Goal: Transaction & Acquisition: Purchase product/service

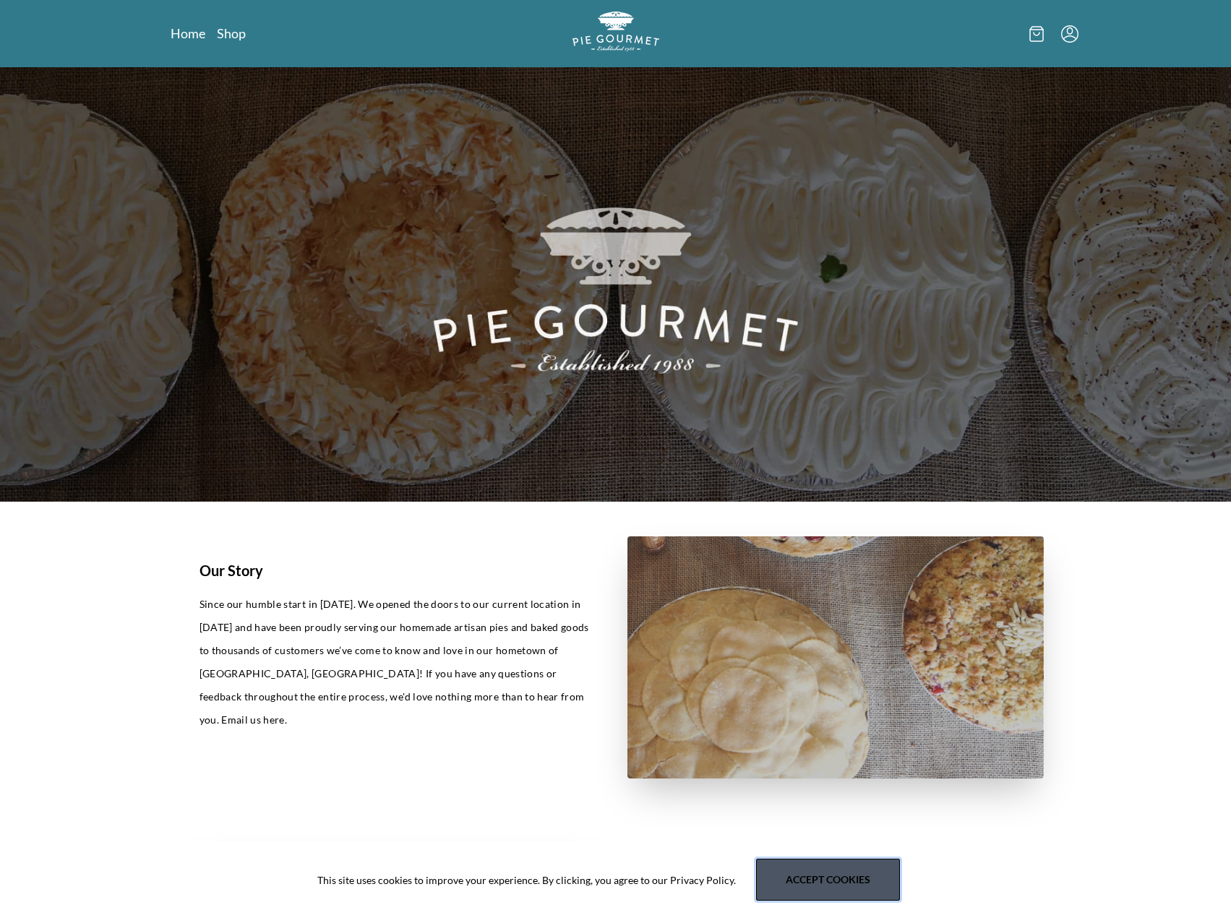
click at [819, 883] on button "Accept cookies" at bounding box center [828, 880] width 144 height 42
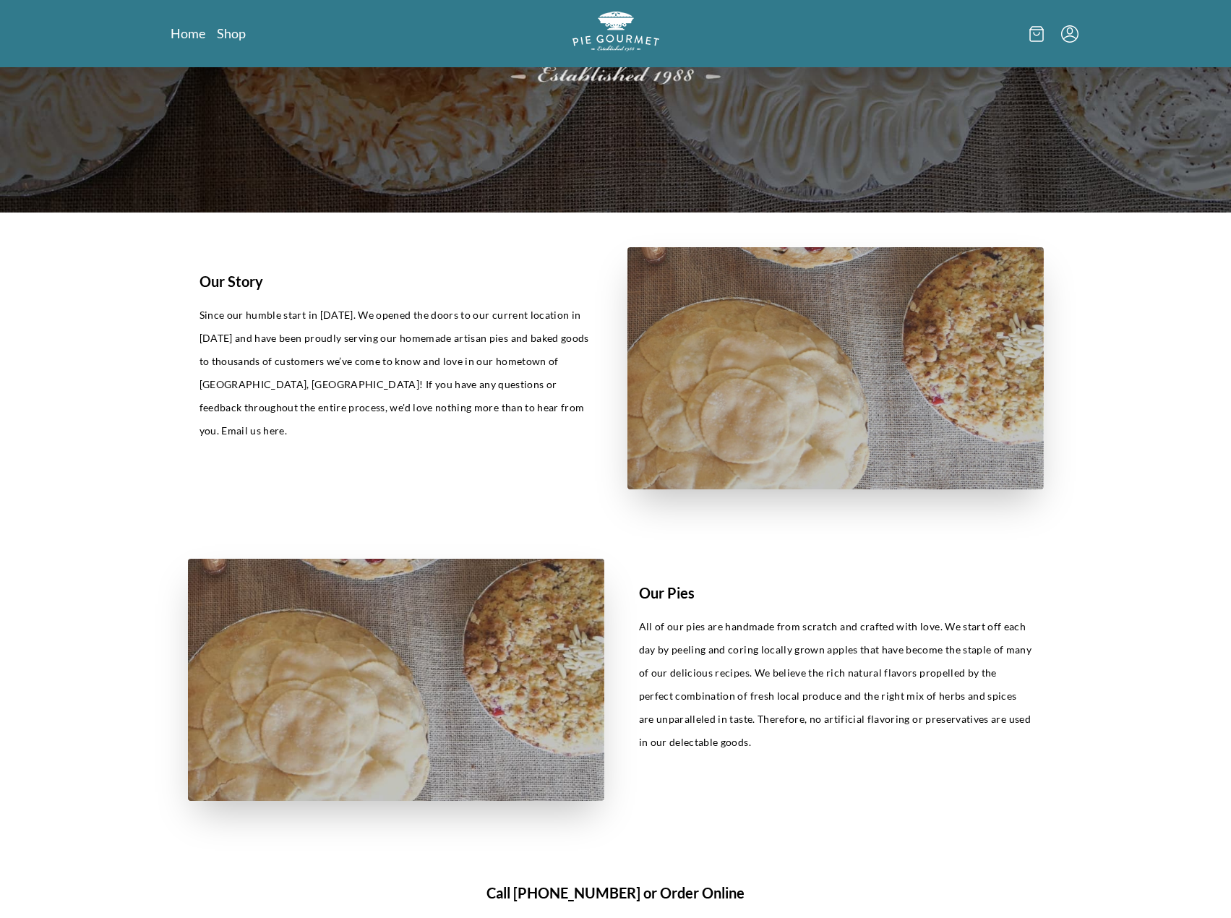
scroll to position [578, 0]
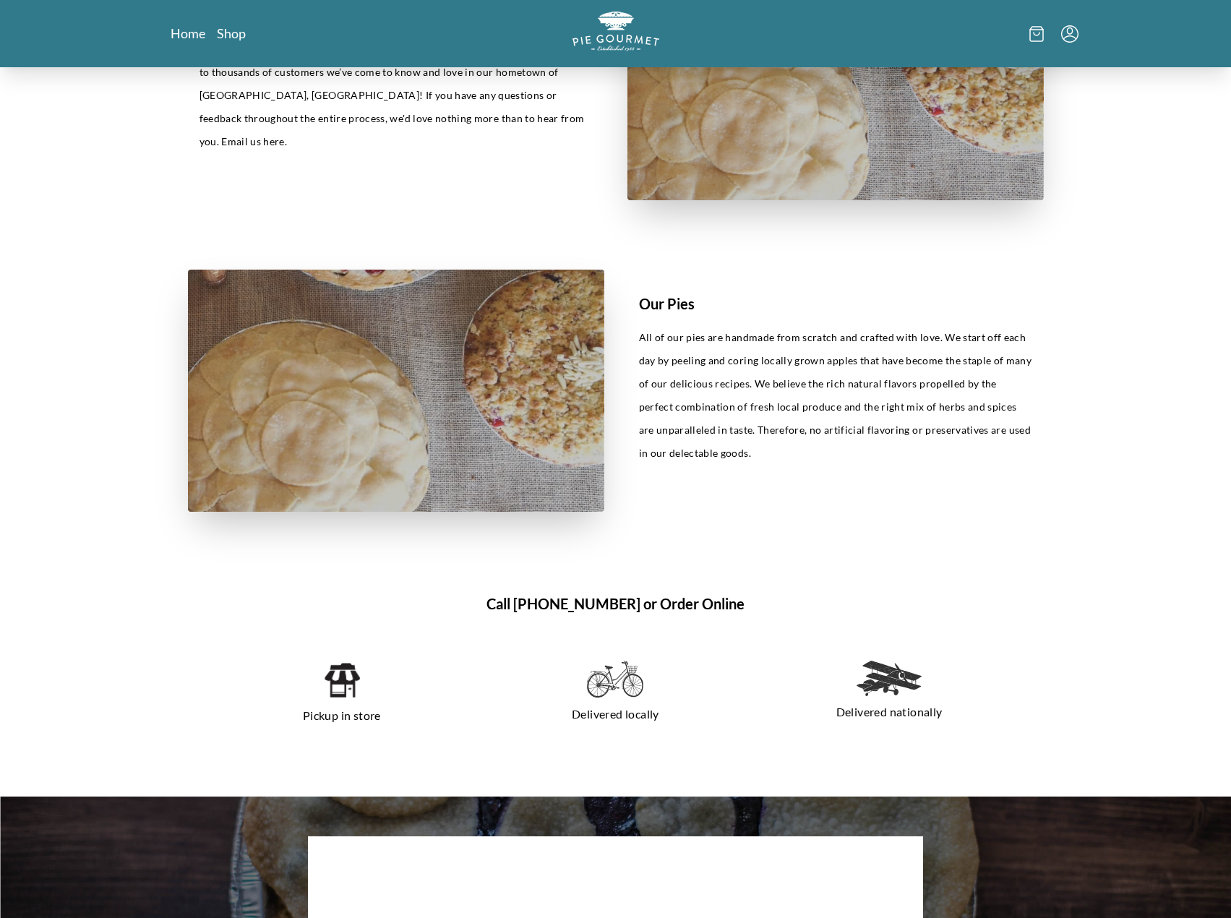
click at [349, 686] on img at bounding box center [341, 680] width 37 height 39
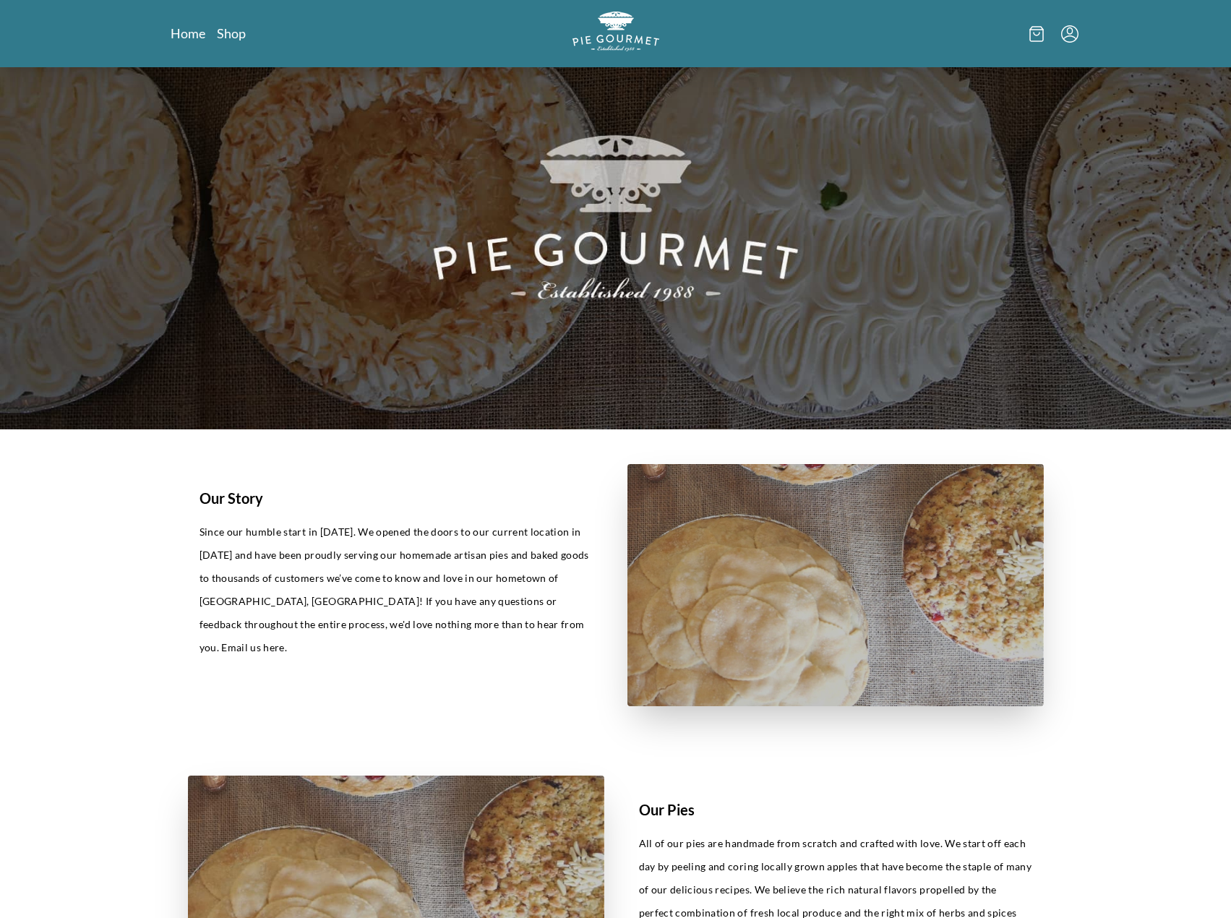
scroll to position [0, 0]
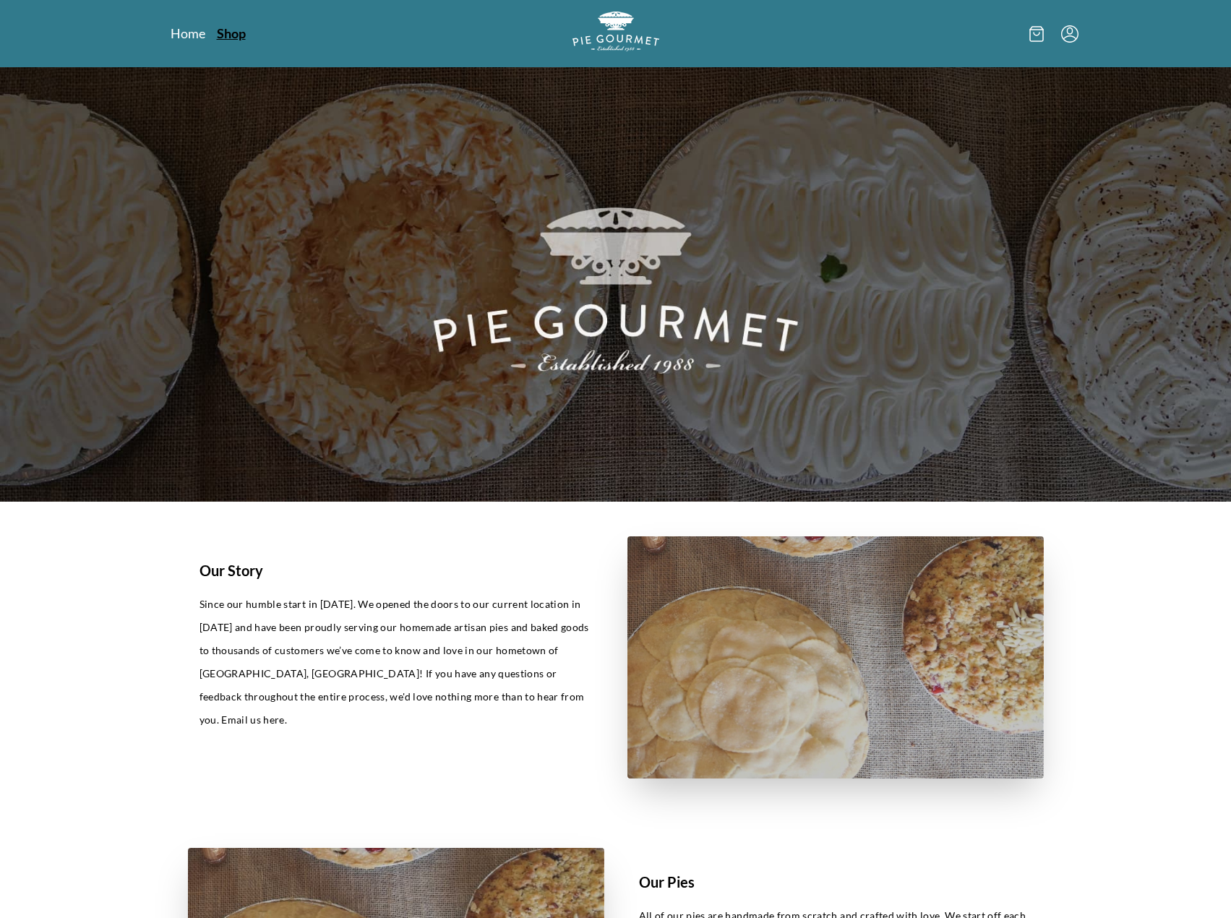
click at [228, 30] on link "Shop" at bounding box center [231, 33] width 29 height 17
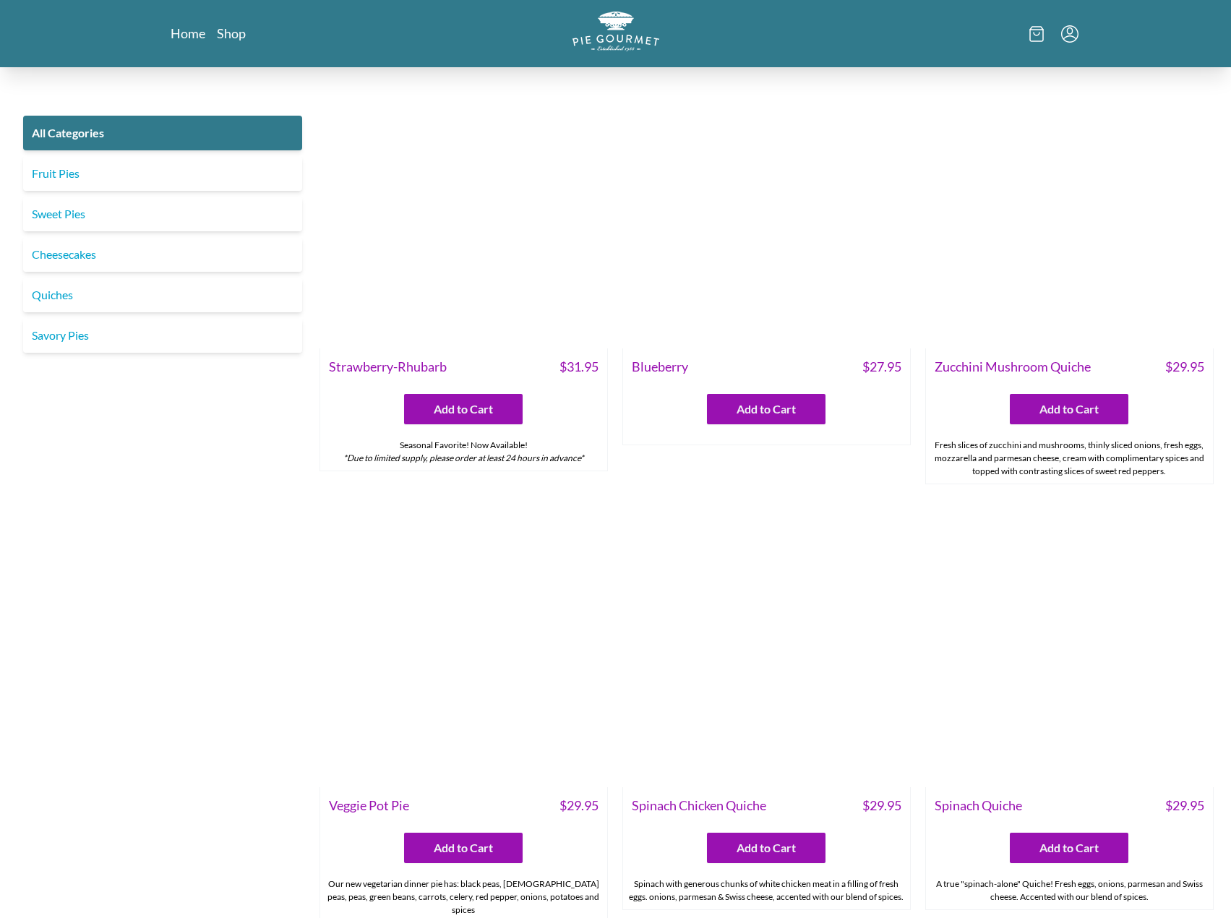
scroll to position [578, 0]
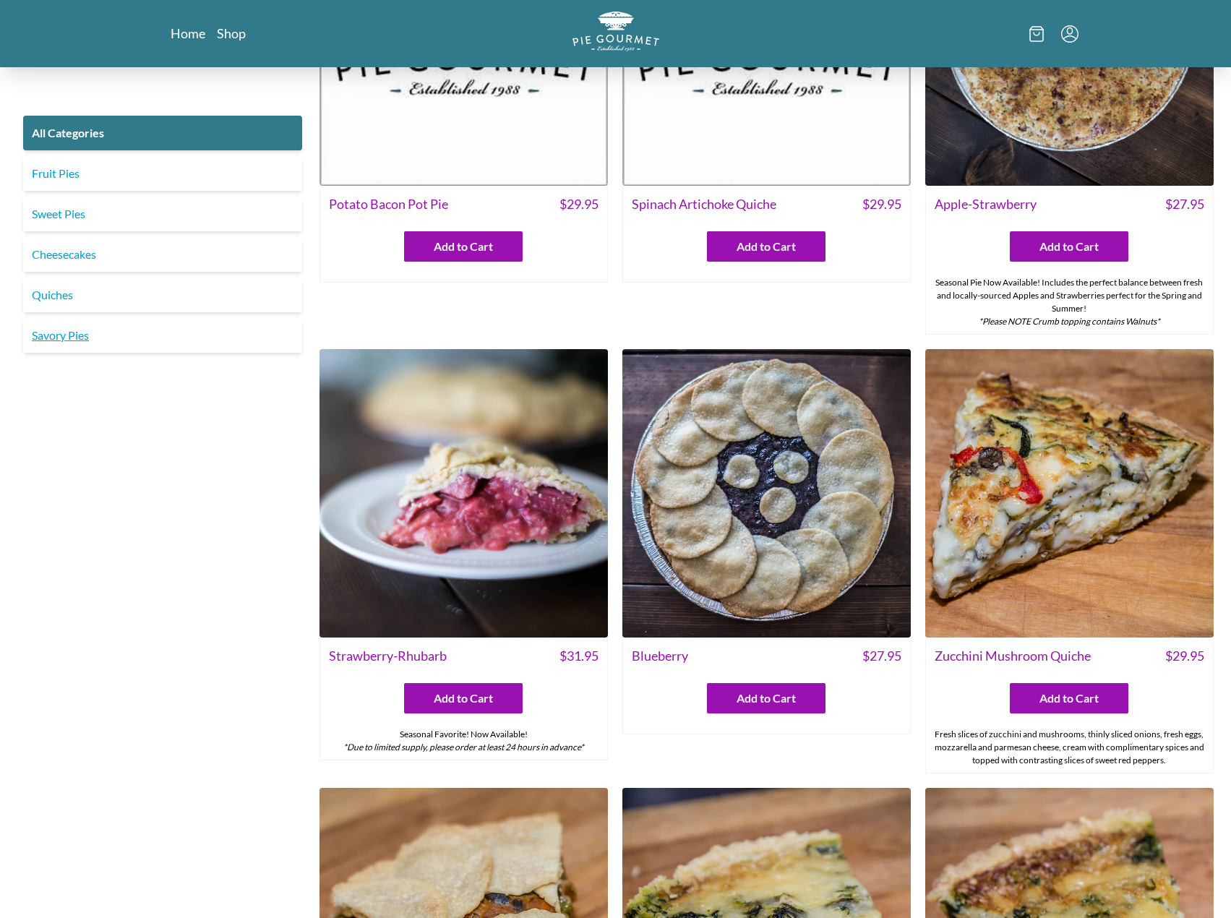
click at [82, 338] on link "Savory Pies" at bounding box center [162, 335] width 279 height 35
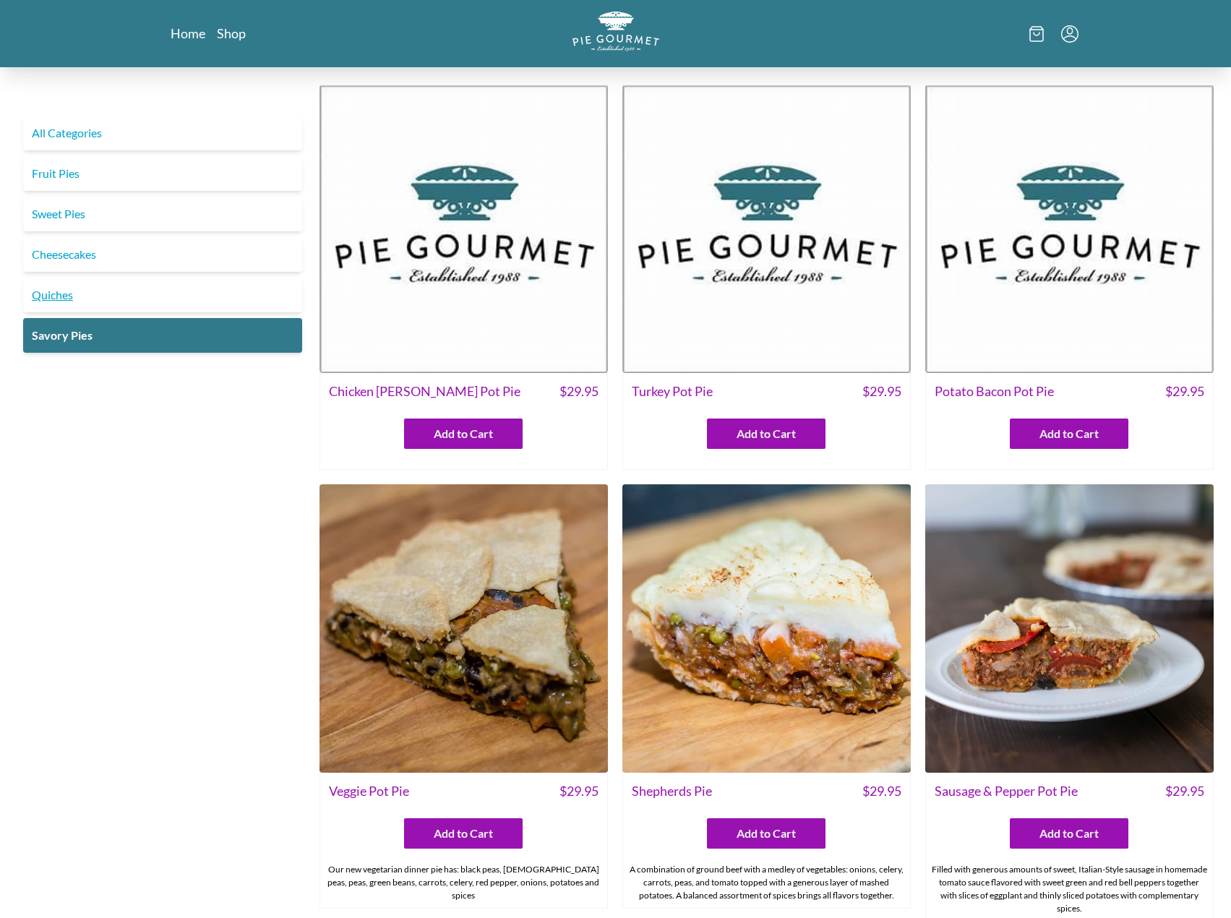
click at [67, 301] on link "Quiches" at bounding box center [162, 295] width 279 height 35
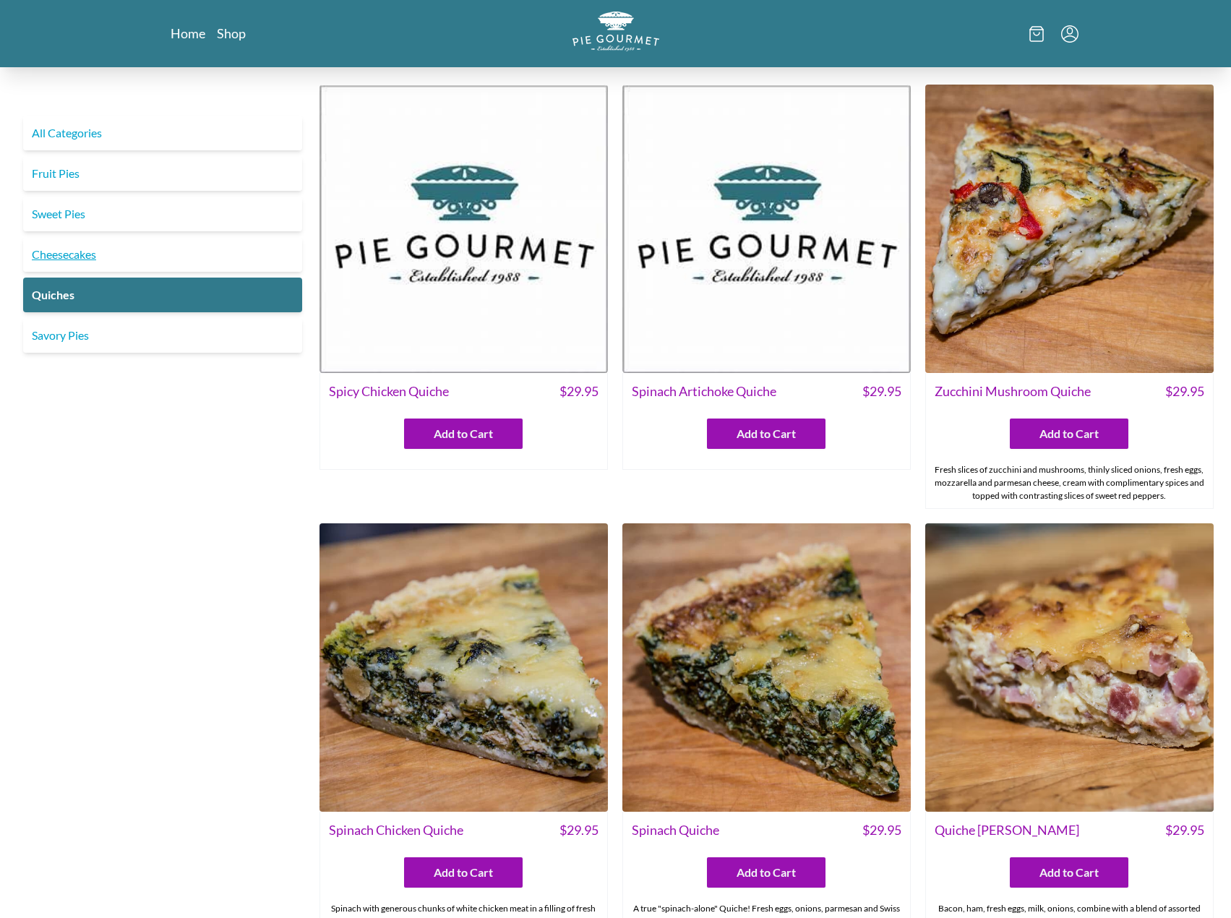
click at [56, 257] on link "Cheesecakes" at bounding box center [162, 254] width 279 height 35
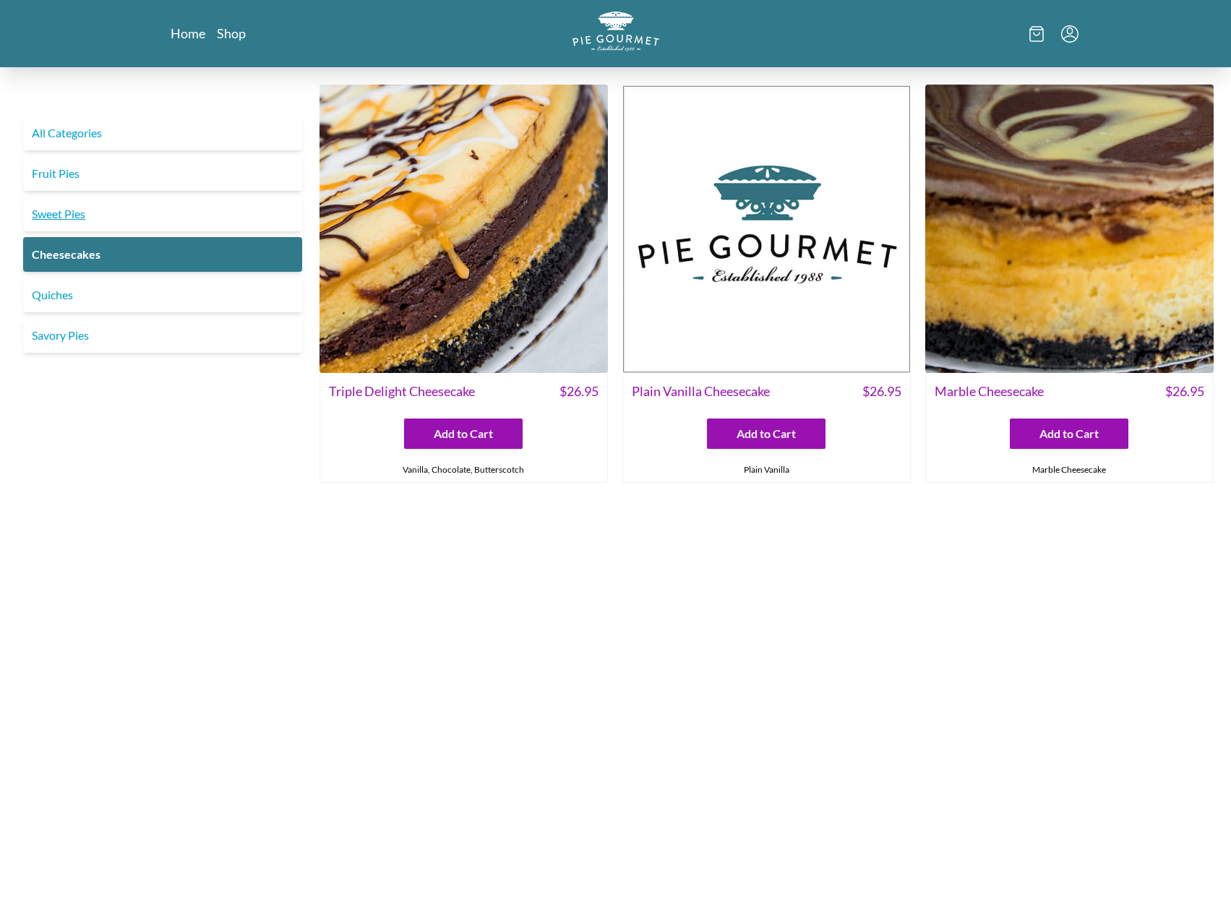
click at [56, 219] on link "Sweet Pies" at bounding box center [162, 214] width 279 height 35
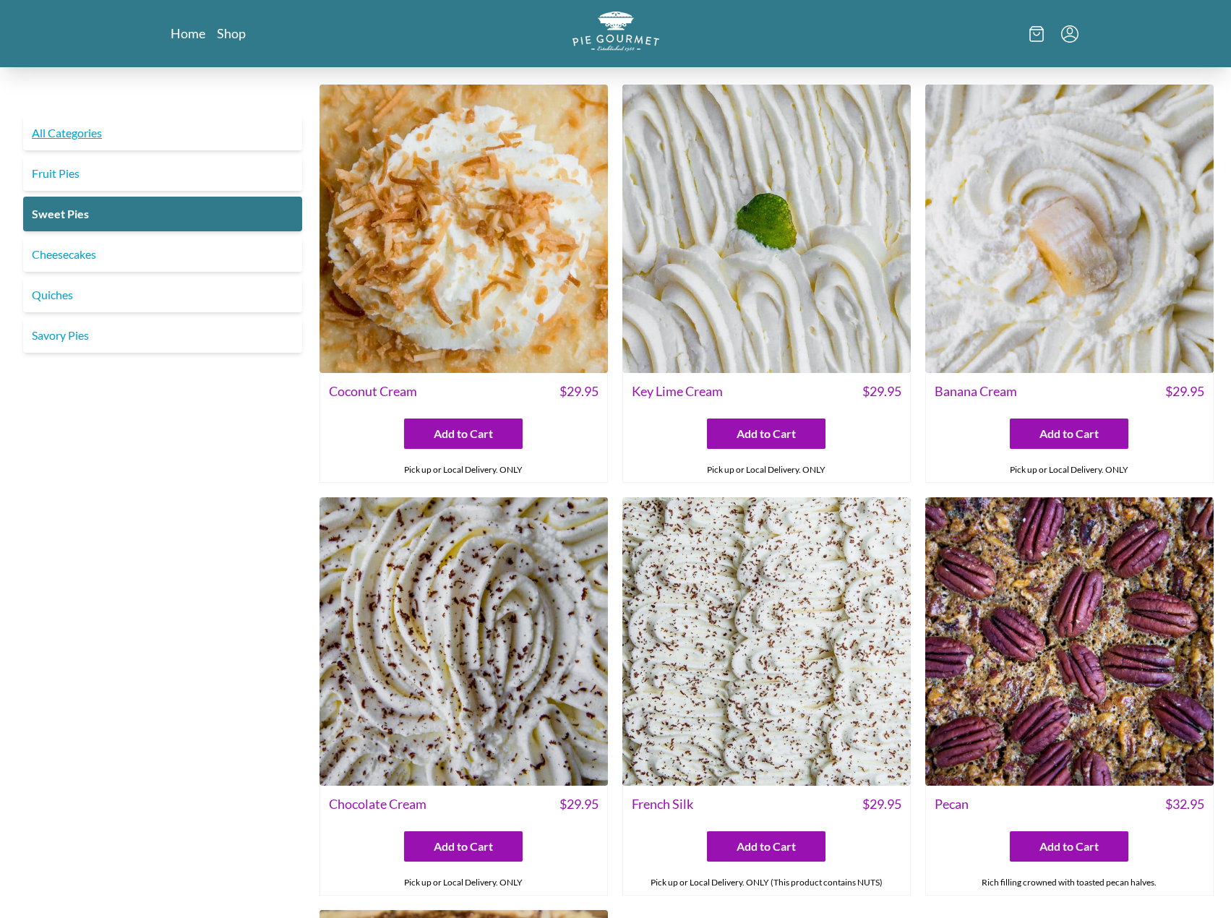
click at [71, 132] on link "All Categories" at bounding box center [162, 133] width 279 height 35
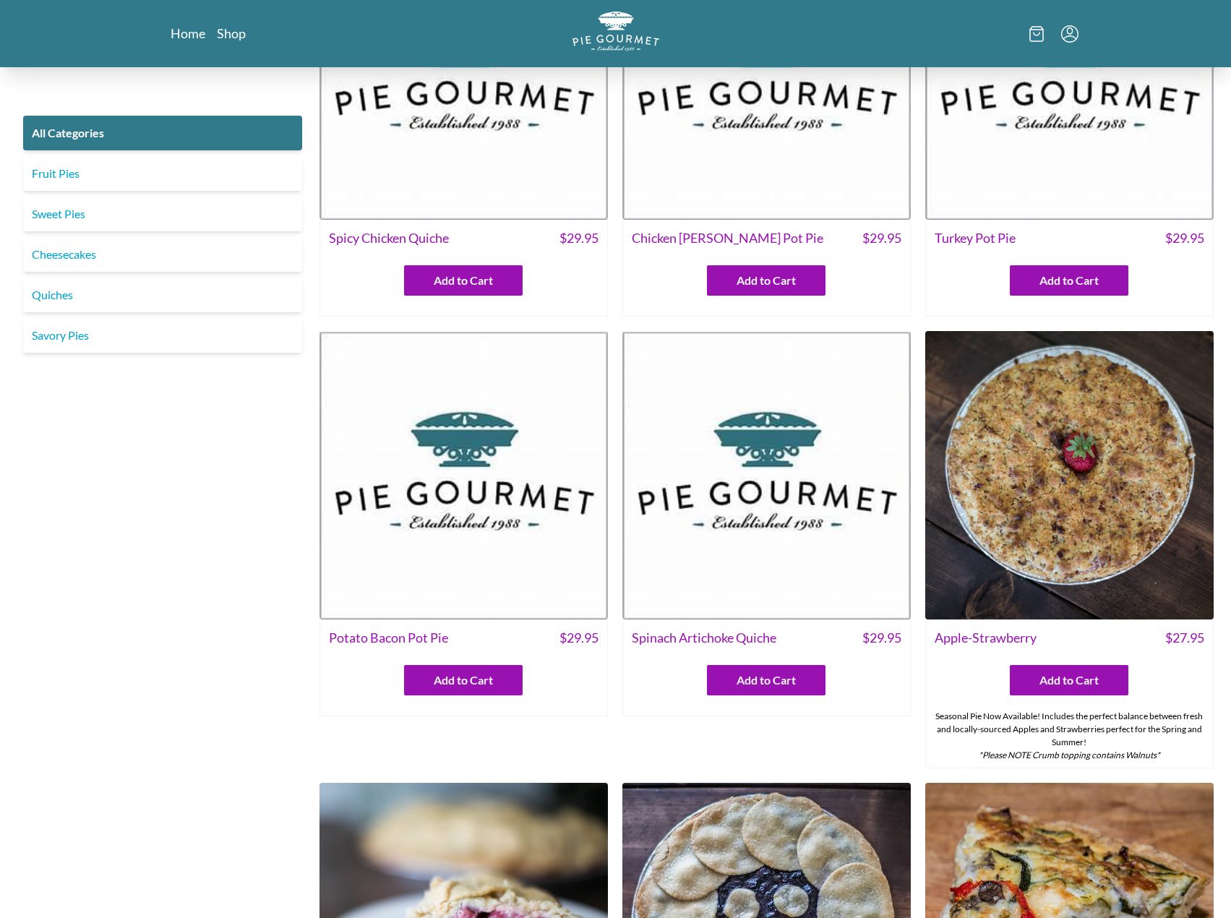
scroll to position [217, 0]
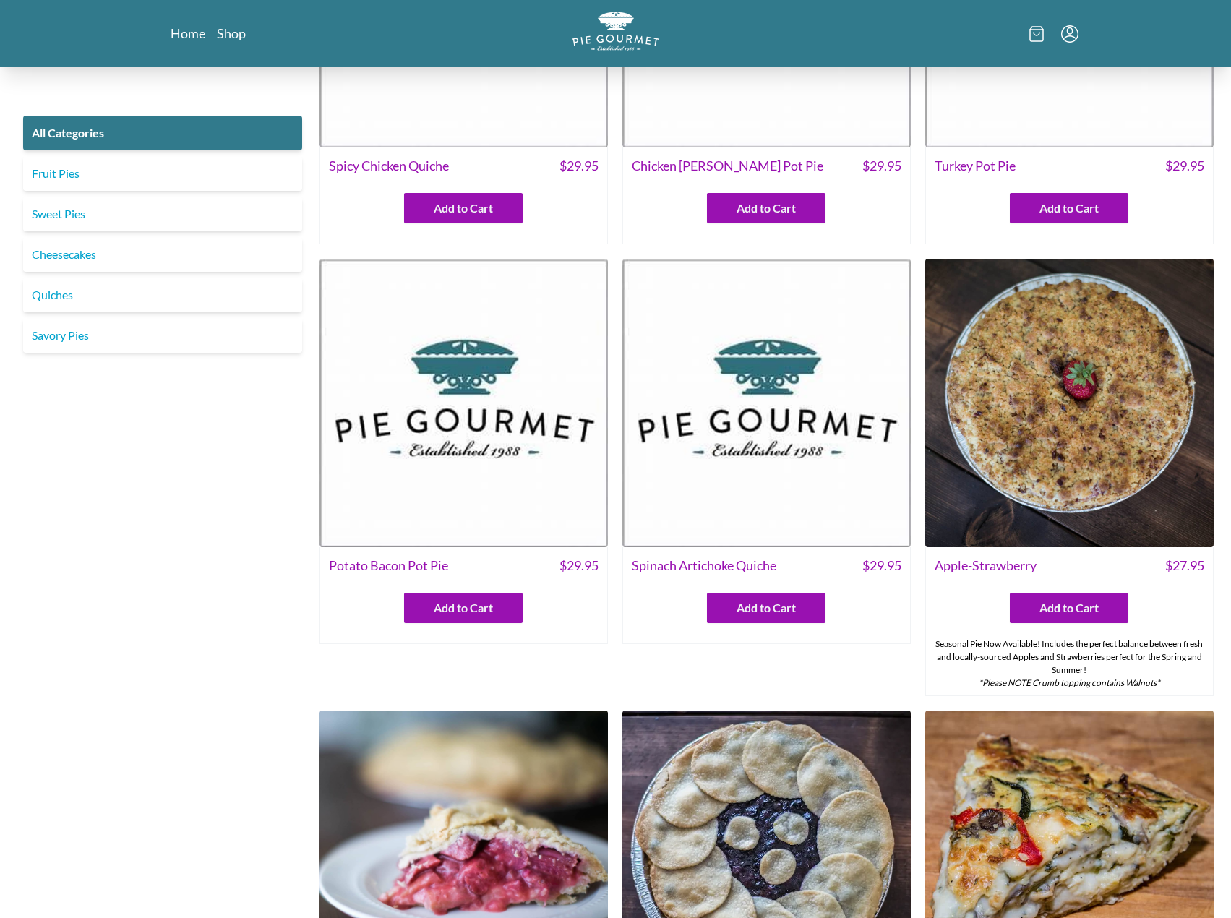
click at [68, 176] on link "Fruit Pies" at bounding box center [162, 173] width 279 height 35
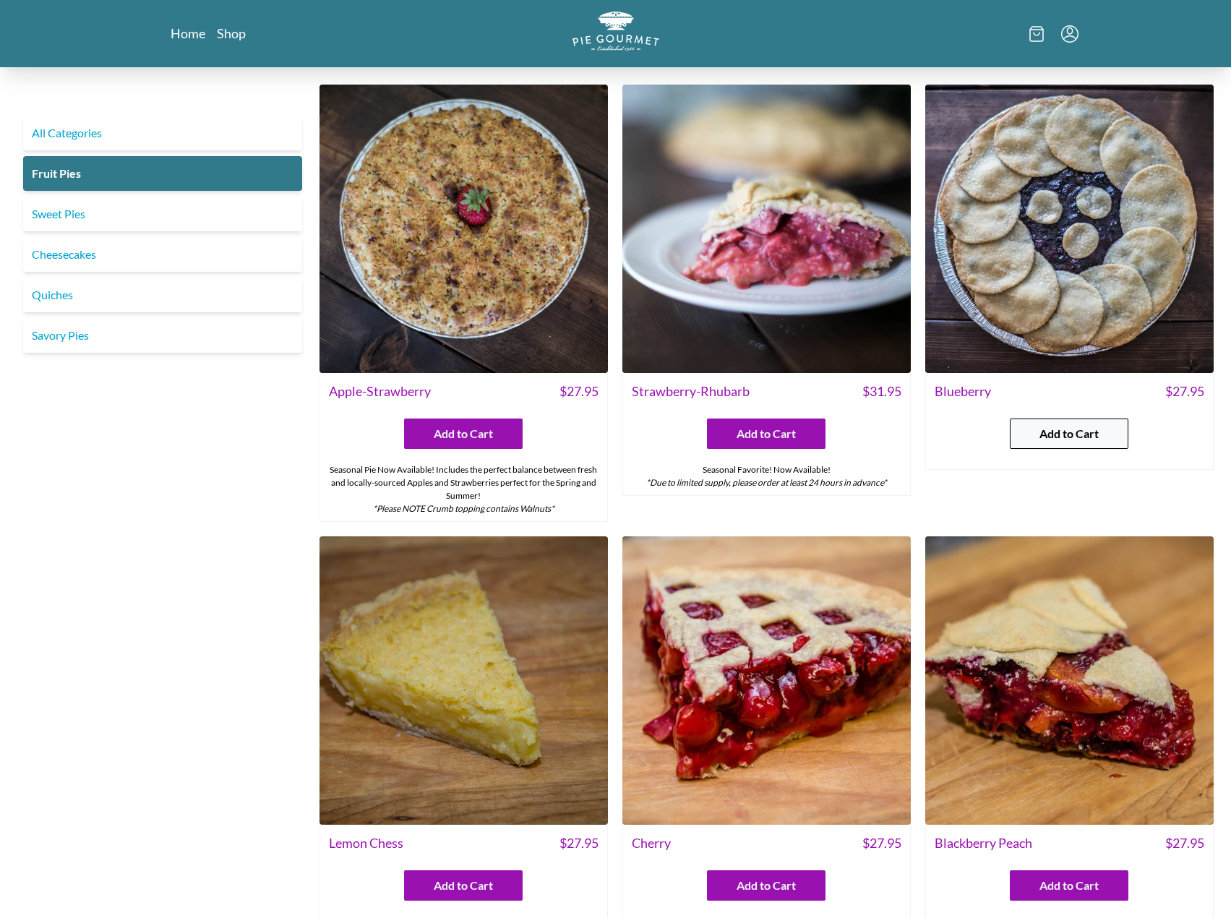
click at [1084, 436] on span "Add to Cart" at bounding box center [1068, 433] width 59 height 17
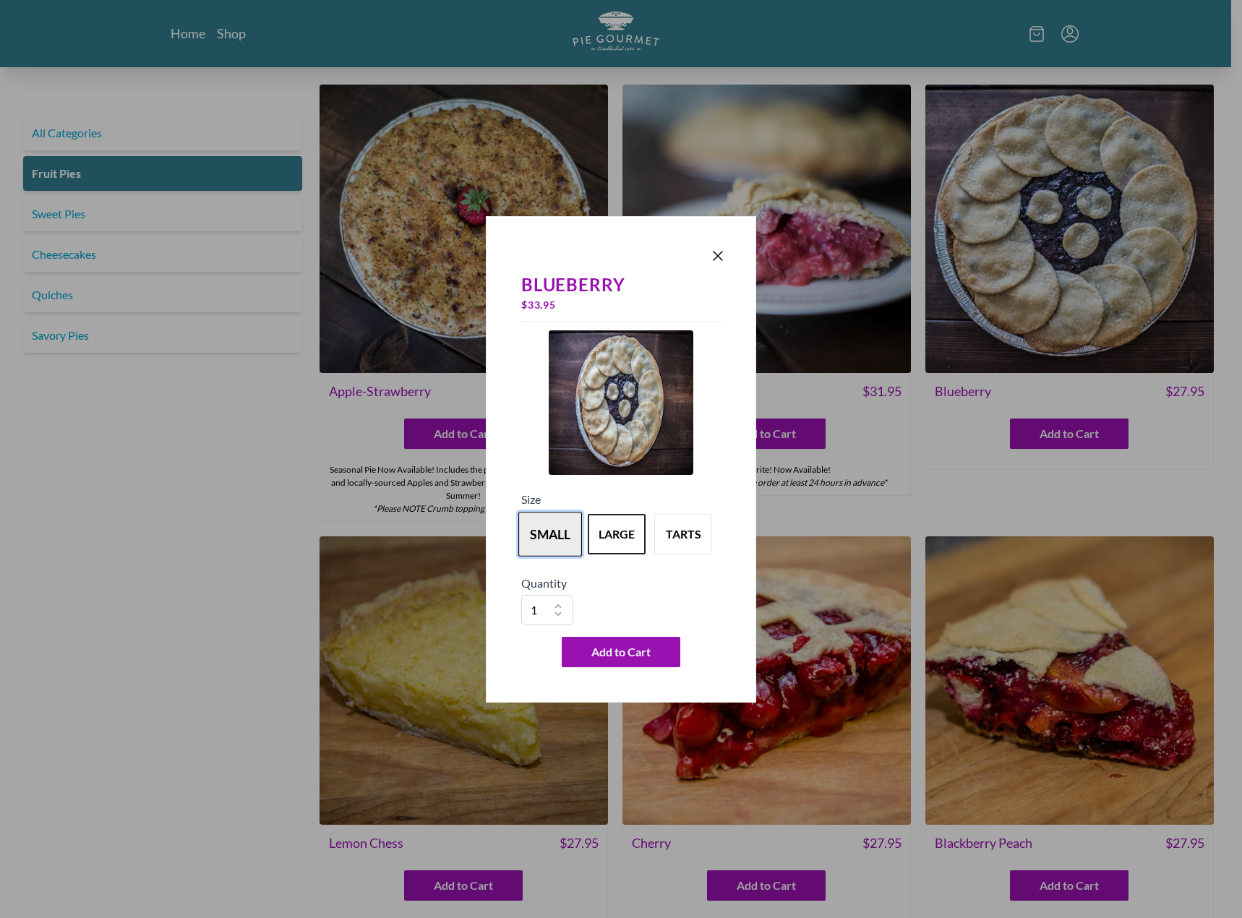
click at [556, 538] on button "small" at bounding box center [550, 534] width 64 height 45
click at [669, 529] on button "tarts" at bounding box center [683, 534] width 64 height 45
click at [612, 544] on button "large" at bounding box center [617, 534] width 64 height 45
click at [716, 255] on icon "Close panel" at bounding box center [717, 255] width 17 height 17
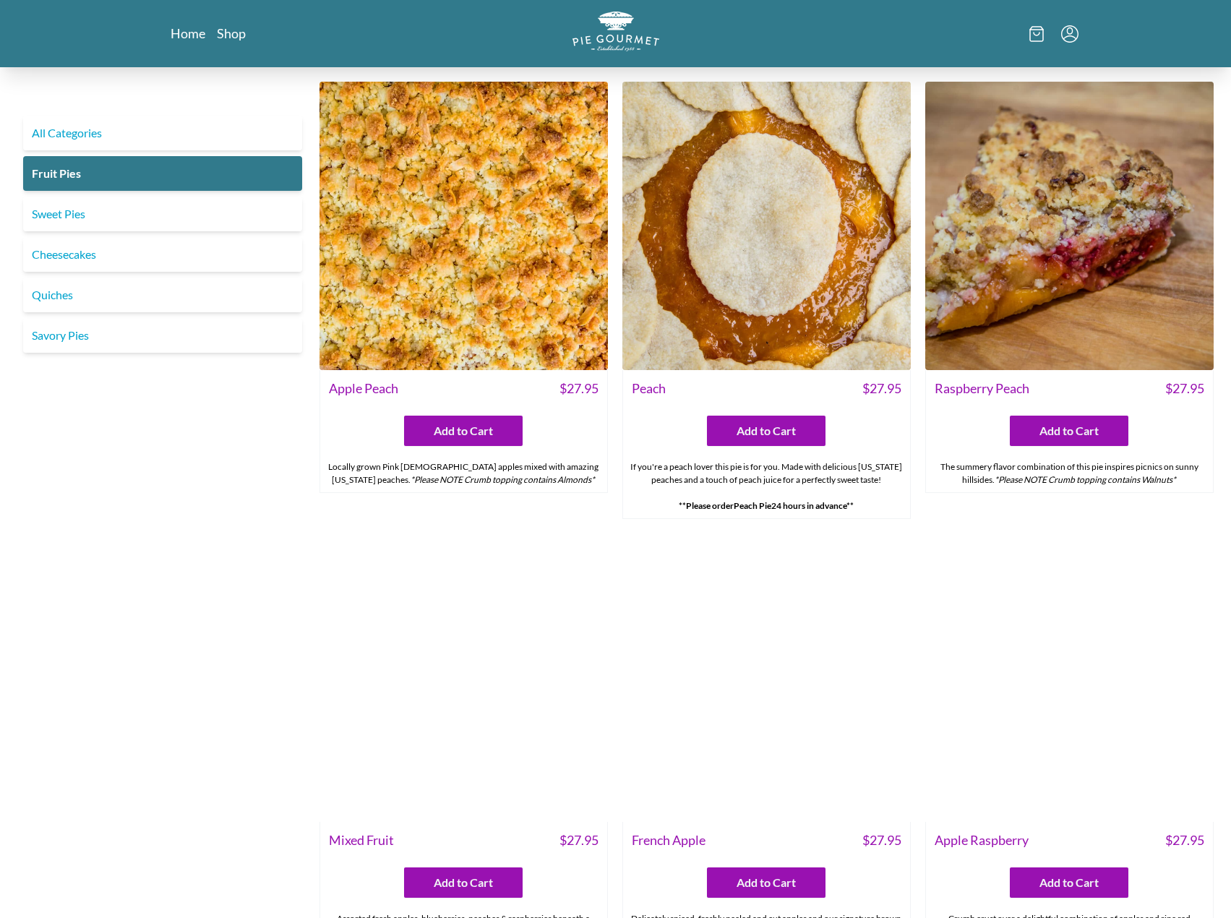
scroll to position [1012, 0]
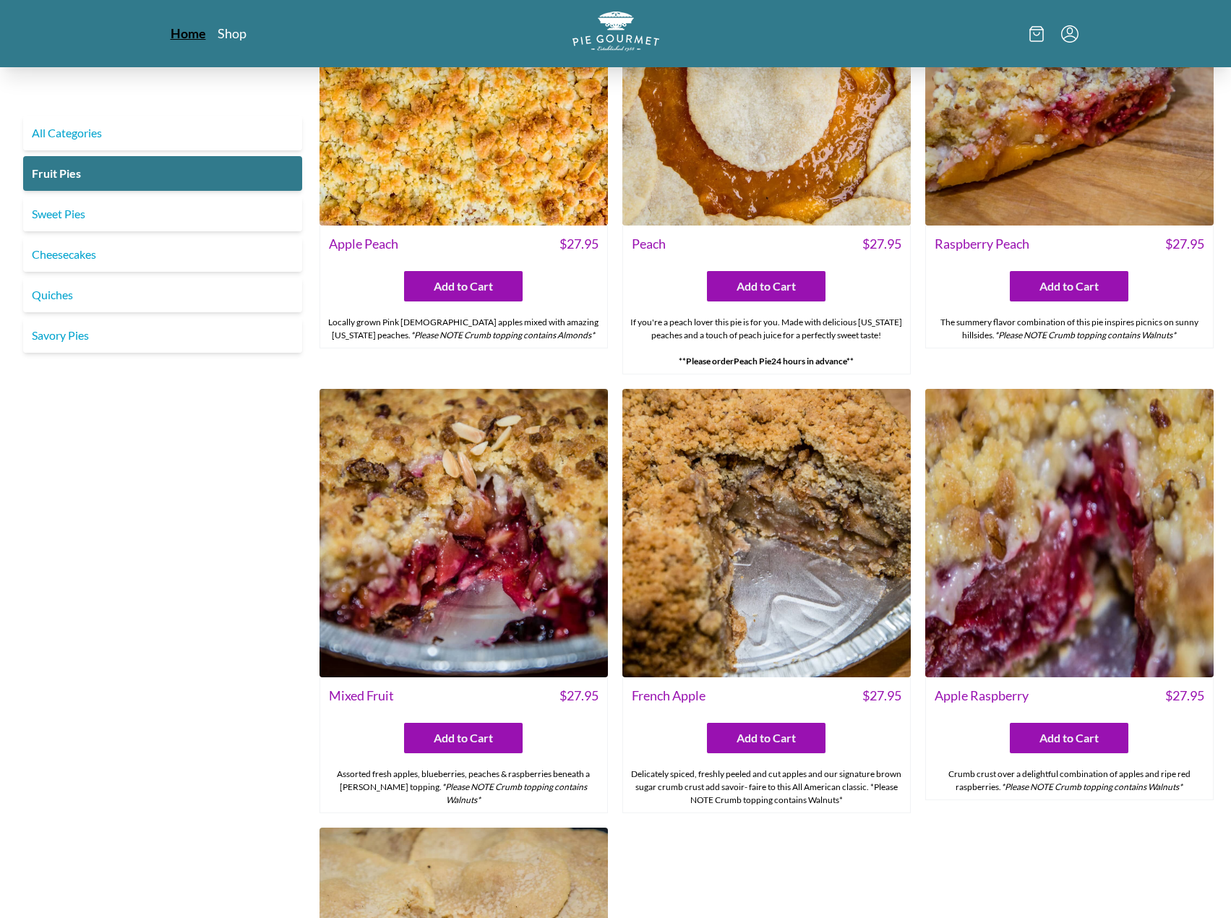
click at [189, 38] on link "Home" at bounding box center [188, 33] width 35 height 17
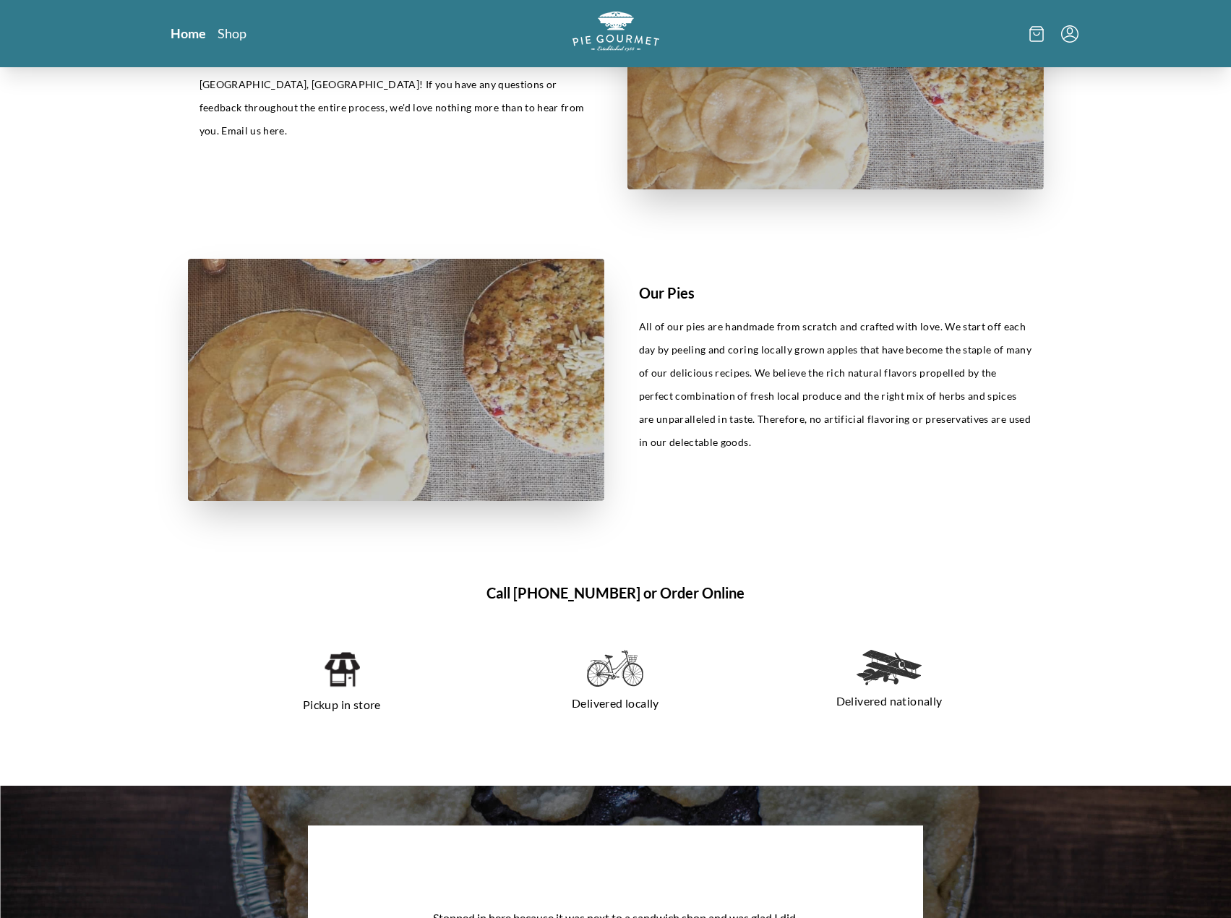
scroll to position [155, 0]
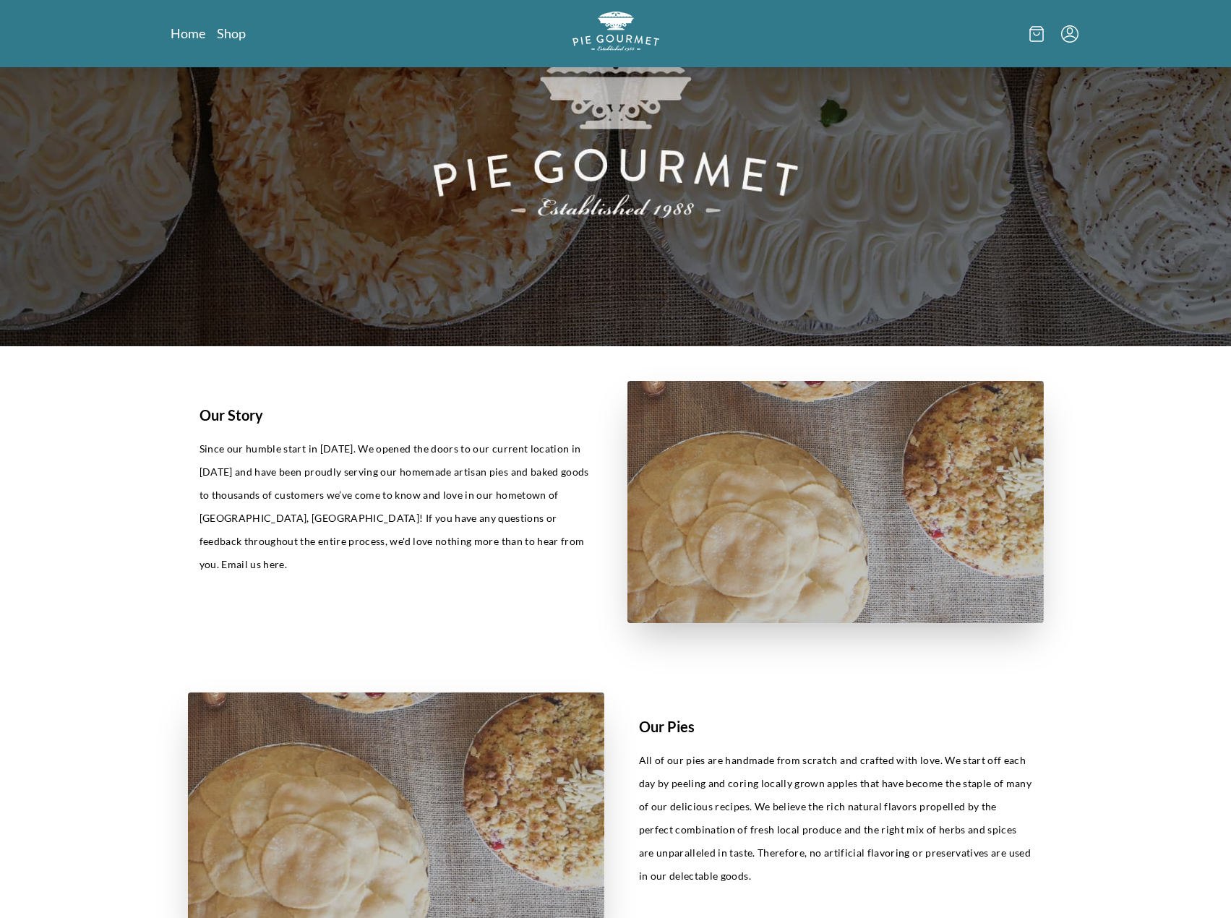
click at [1036, 31] on icon at bounding box center [1036, 34] width 14 height 16
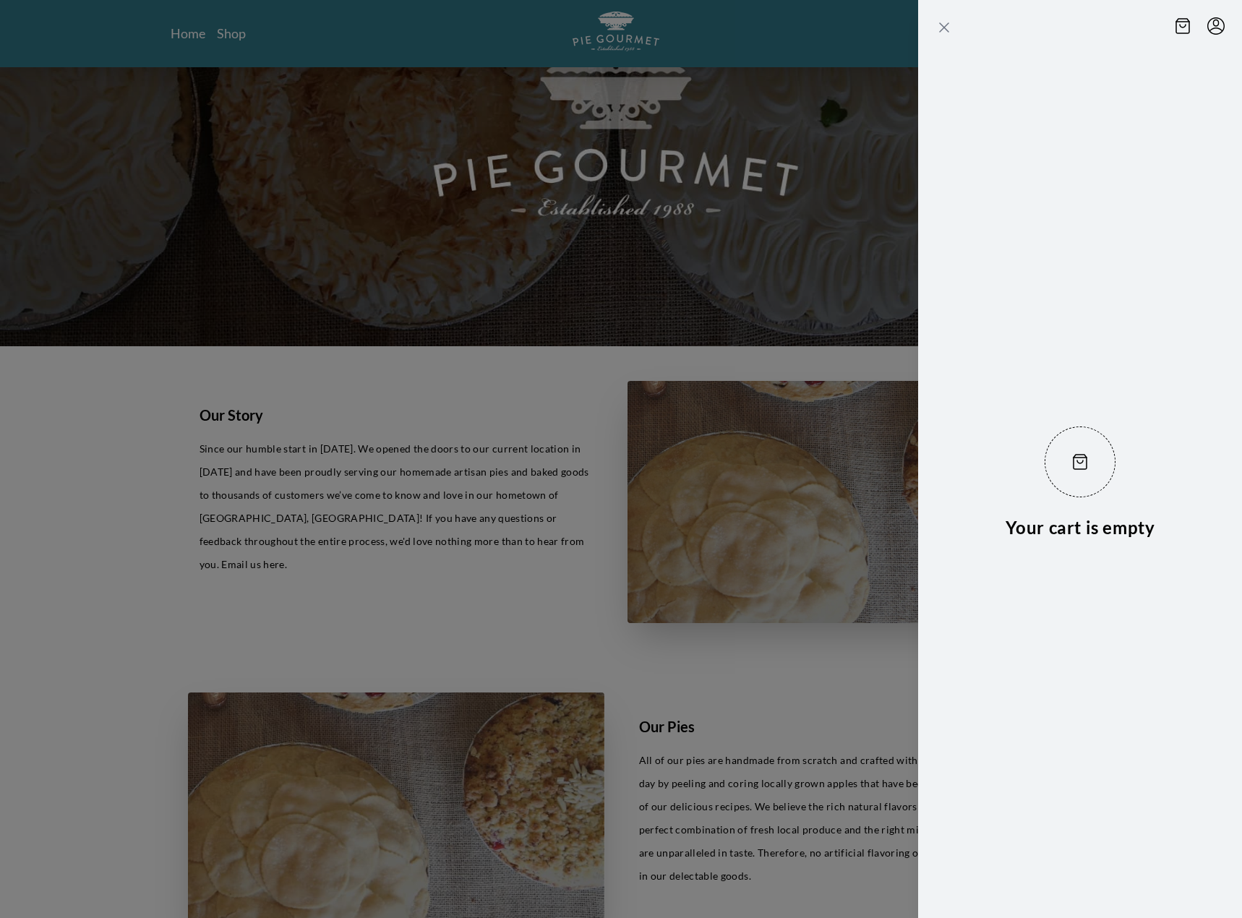
click at [940, 26] on icon "Close panel" at bounding box center [943, 27] width 17 height 17
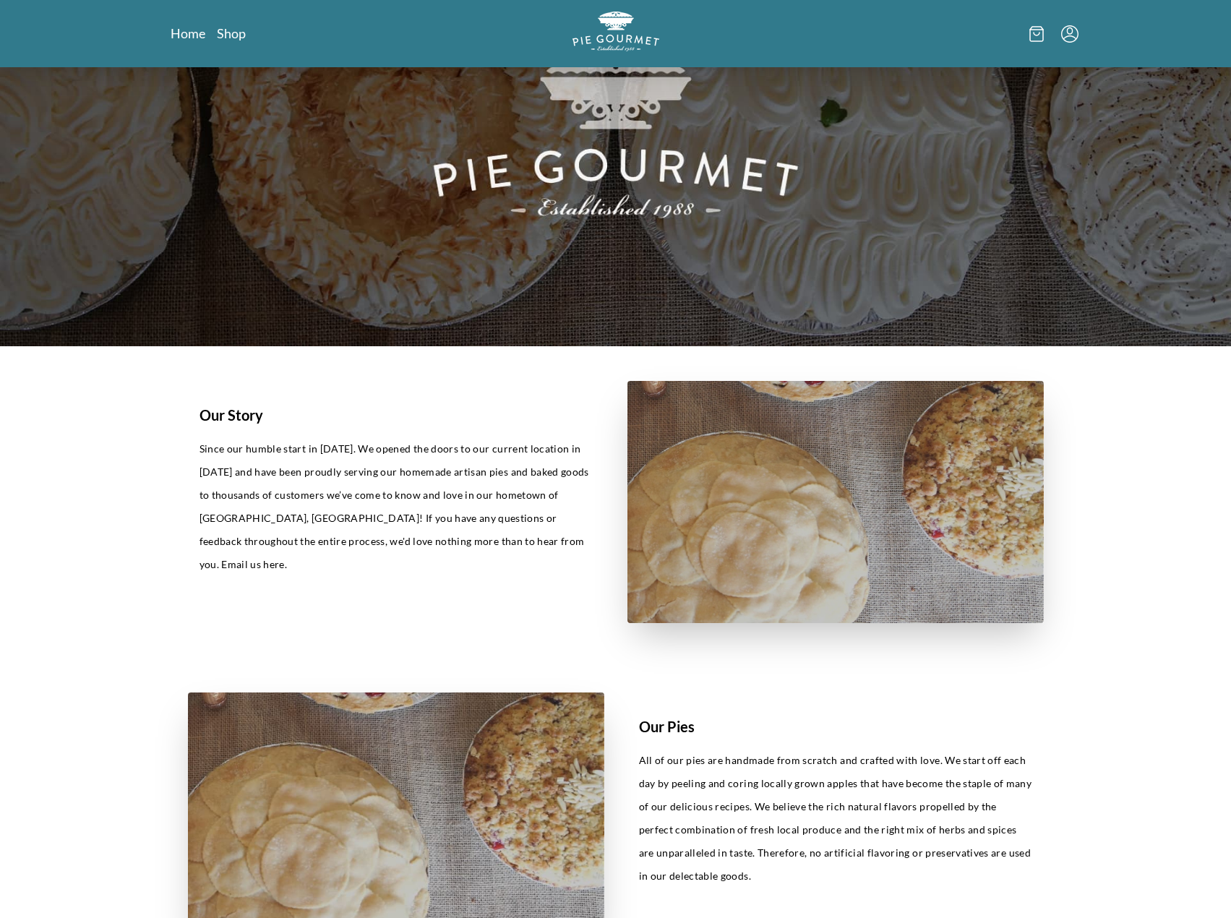
scroll to position [83, 0]
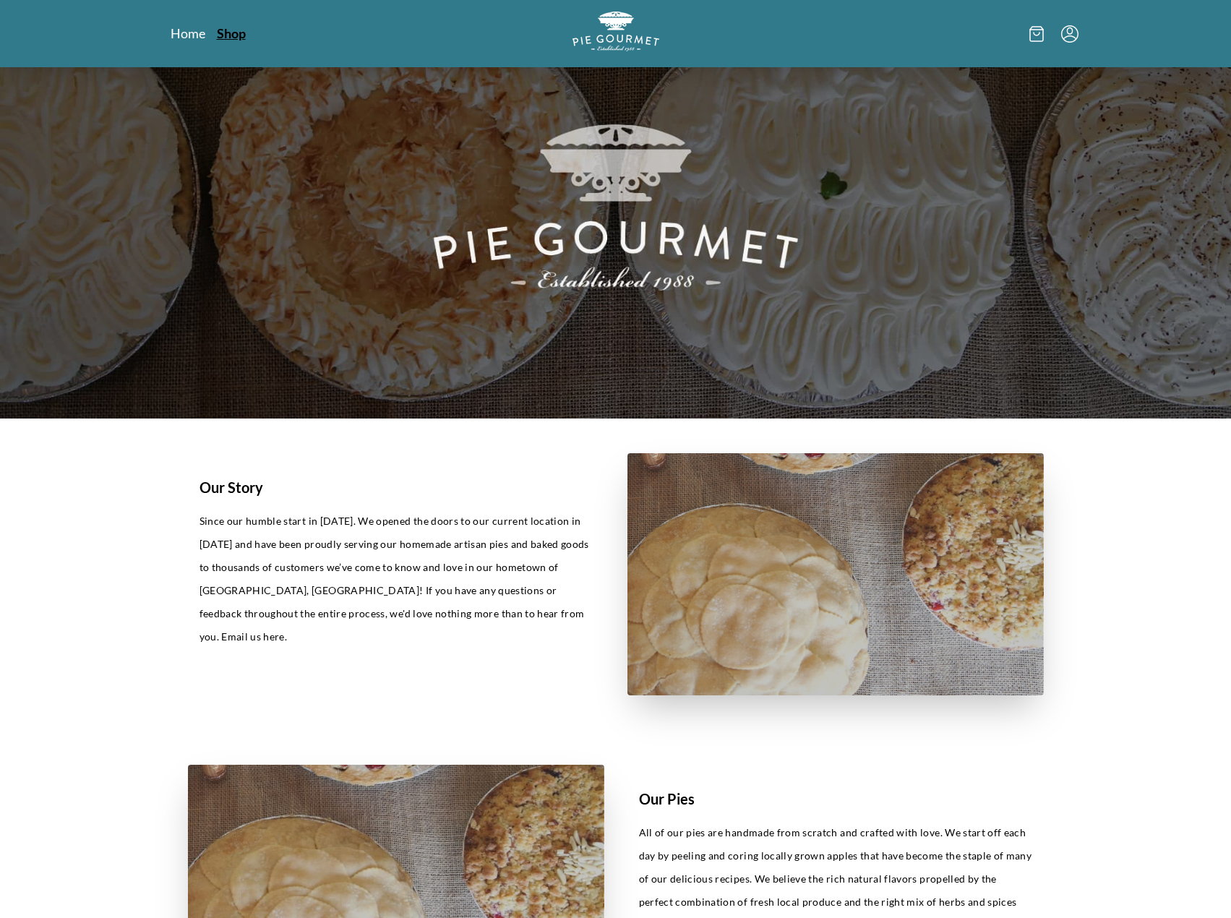
click at [225, 31] on link "Shop" at bounding box center [231, 33] width 29 height 17
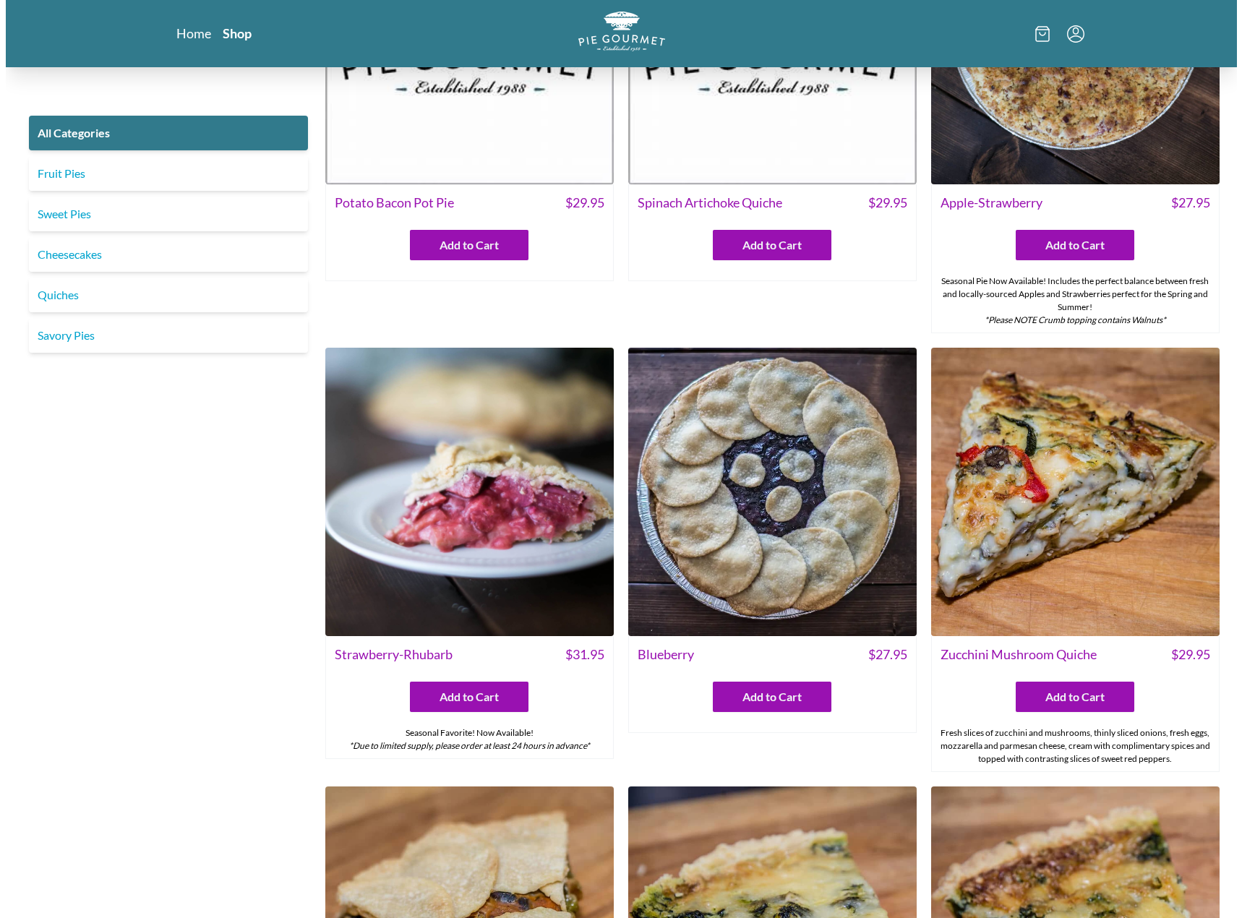
scroll to position [507, 0]
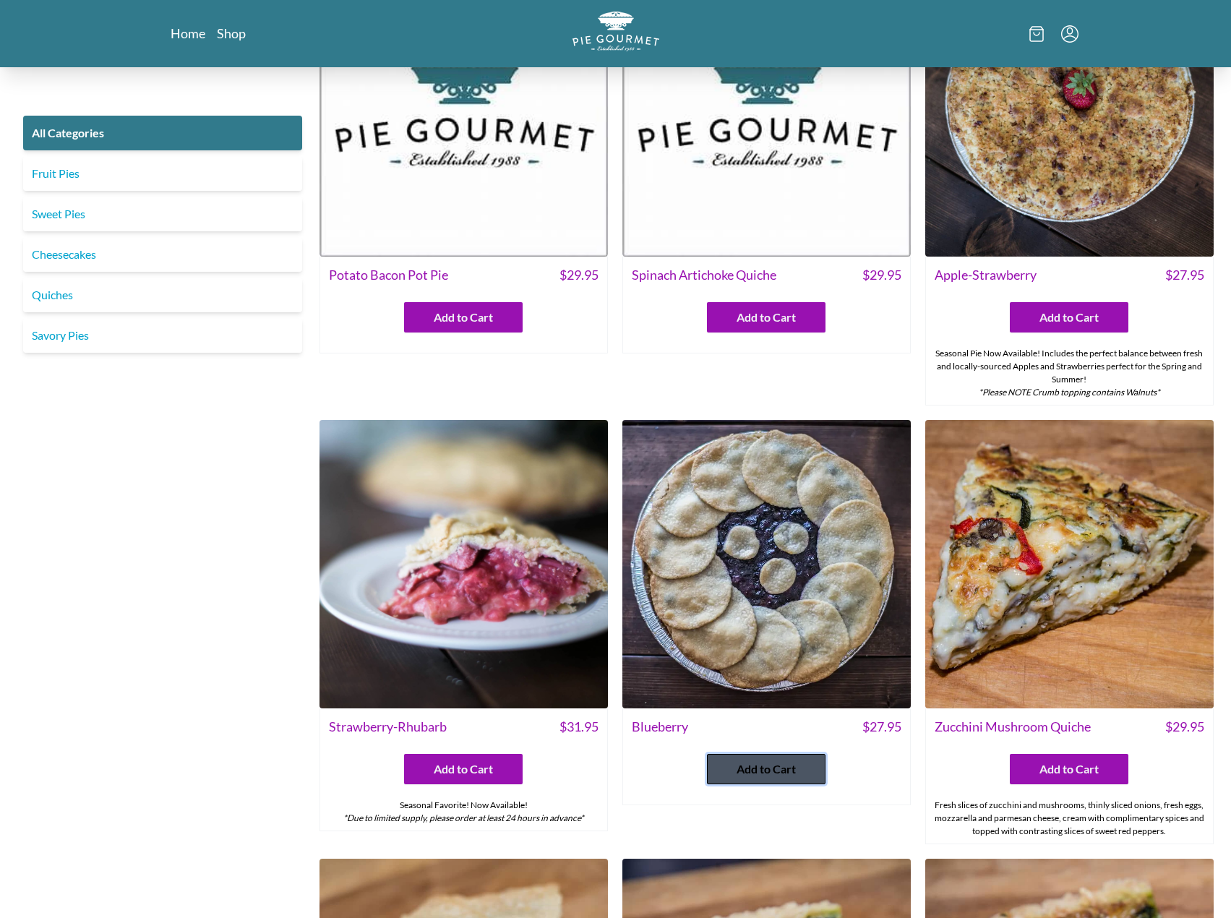
click at [778, 765] on span "Add to Cart" at bounding box center [766, 768] width 59 height 17
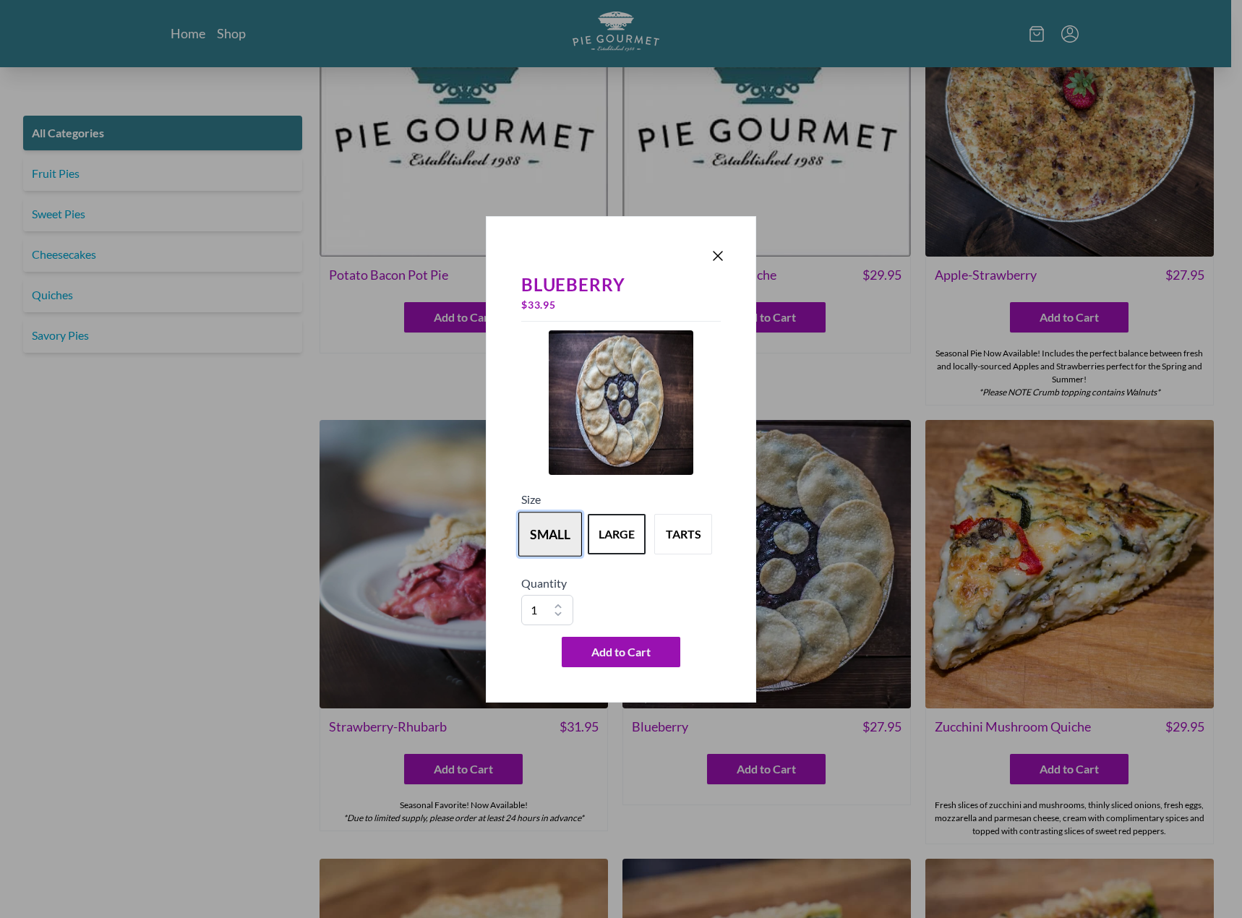
click at [546, 547] on button "small" at bounding box center [550, 534] width 64 height 45
click at [717, 259] on icon "Close panel" at bounding box center [717, 255] width 17 height 17
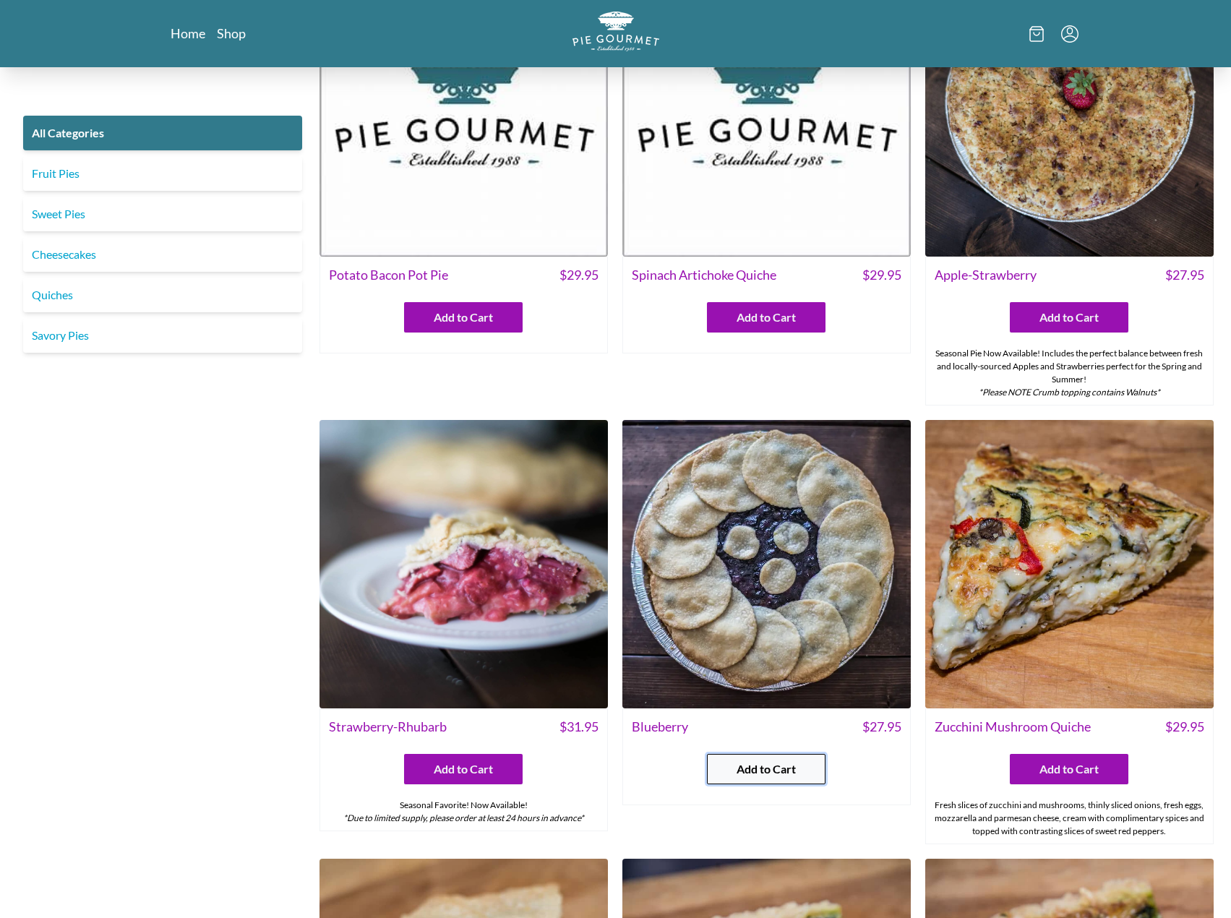
click at [777, 755] on button "Add to Cart" at bounding box center [766, 769] width 119 height 30
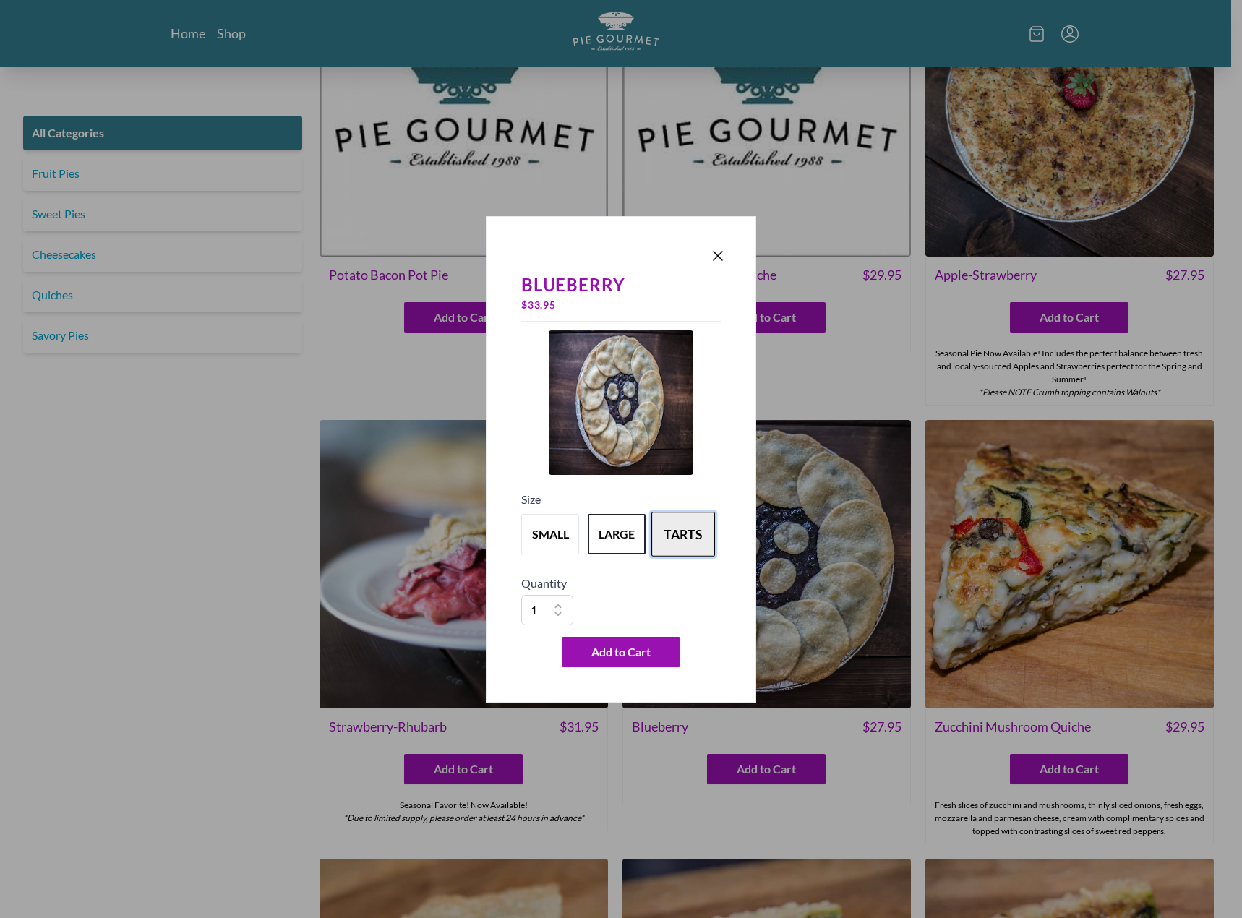
click at [692, 541] on button "tarts" at bounding box center [683, 534] width 64 height 45
click at [611, 528] on button "large" at bounding box center [617, 534] width 64 height 45
click at [556, 542] on button "small" at bounding box center [550, 534] width 64 height 45
click at [622, 643] on span "Add to Cart" at bounding box center [620, 651] width 59 height 17
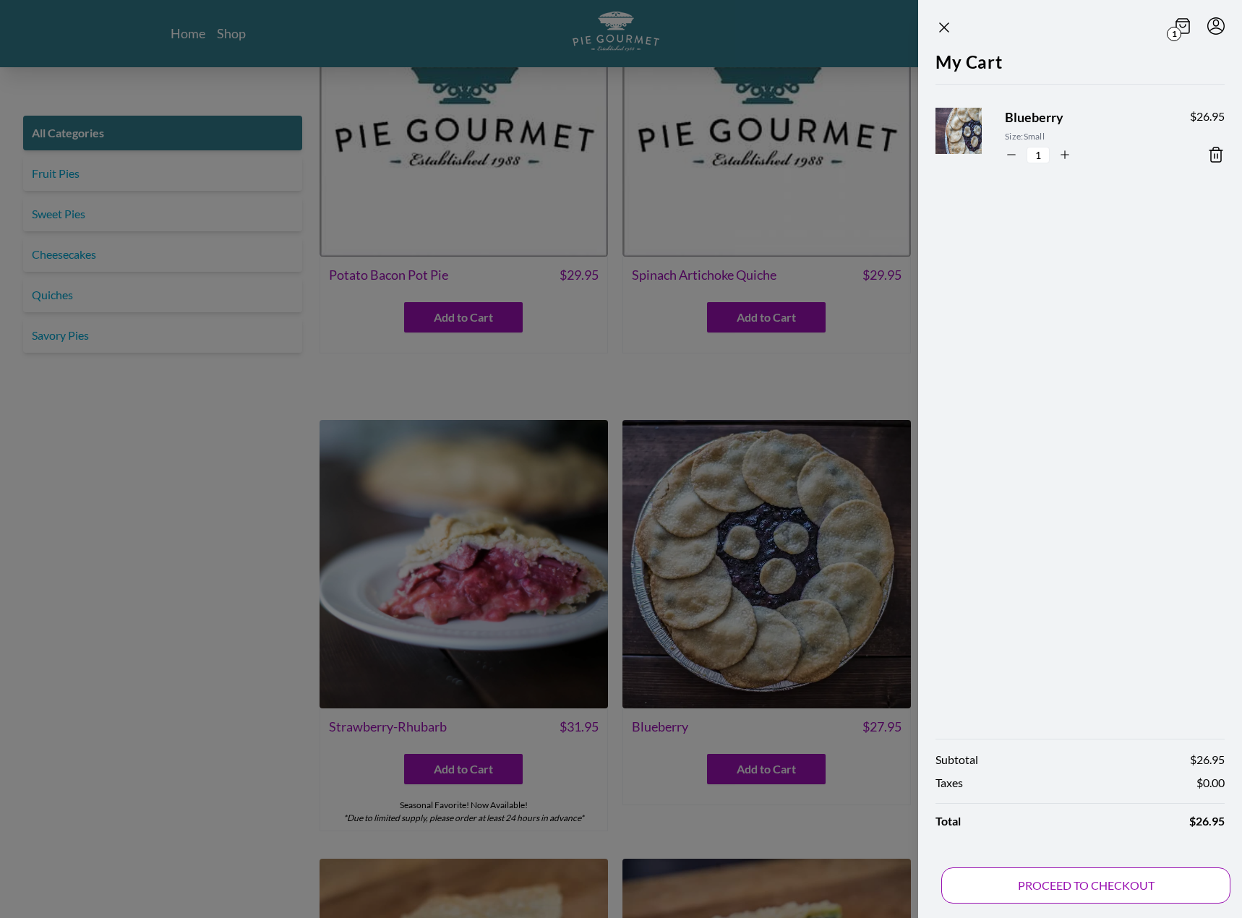
click at [1081, 887] on button "PROCEED TO CHECKOUT" at bounding box center [1085, 885] width 289 height 36
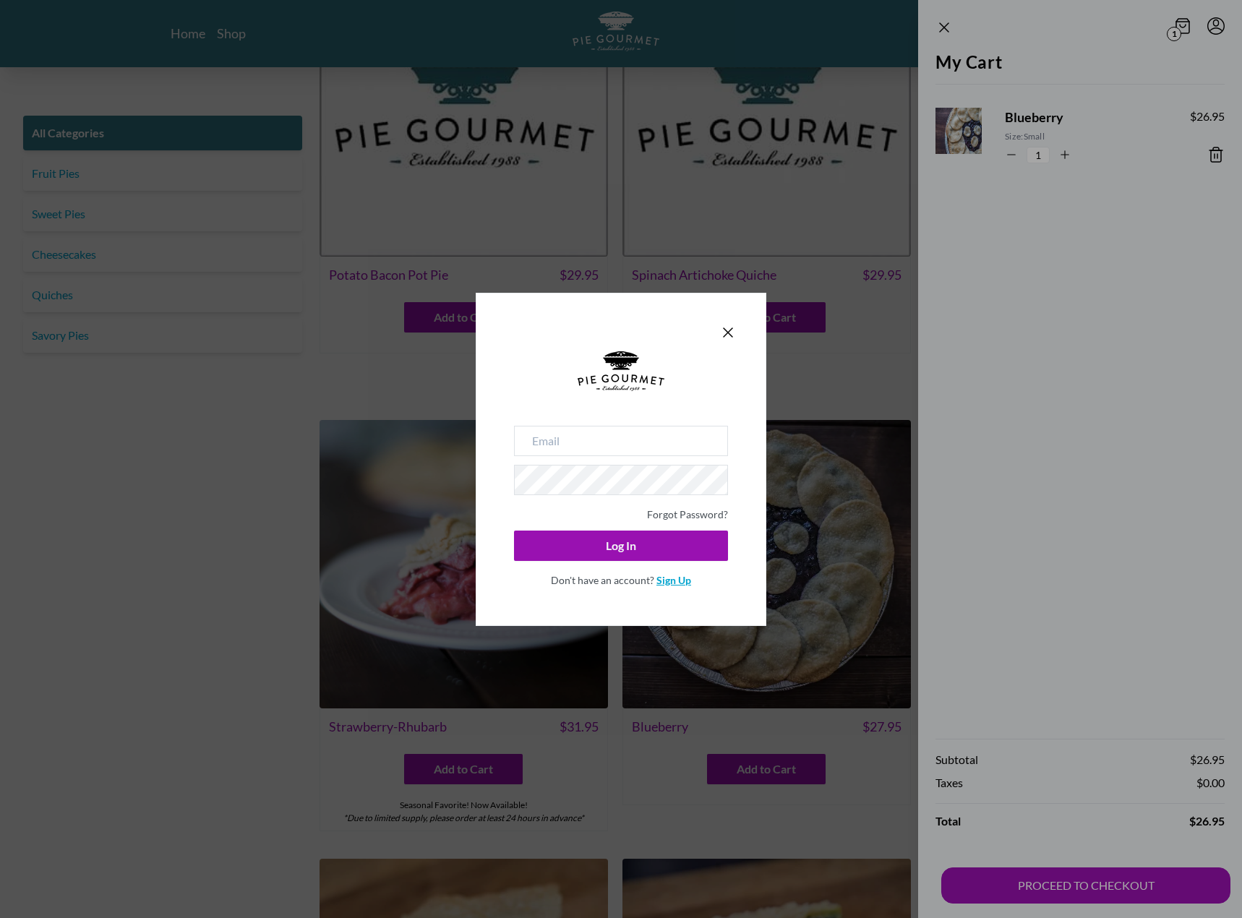
click at [677, 581] on link "Sign Up" at bounding box center [673, 580] width 35 height 12
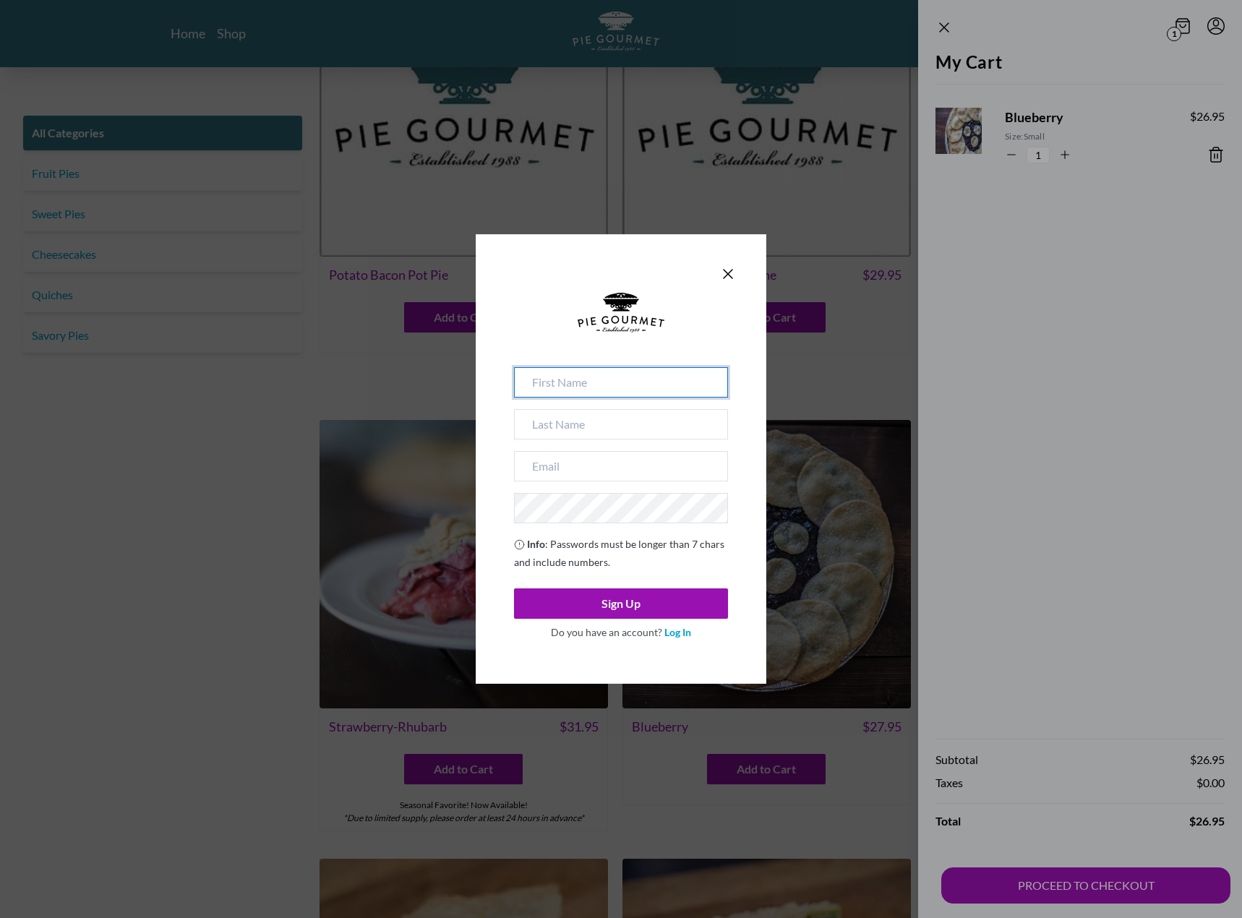
click at [630, 390] on input at bounding box center [621, 382] width 214 height 30
type input "[PERSON_NAME]"
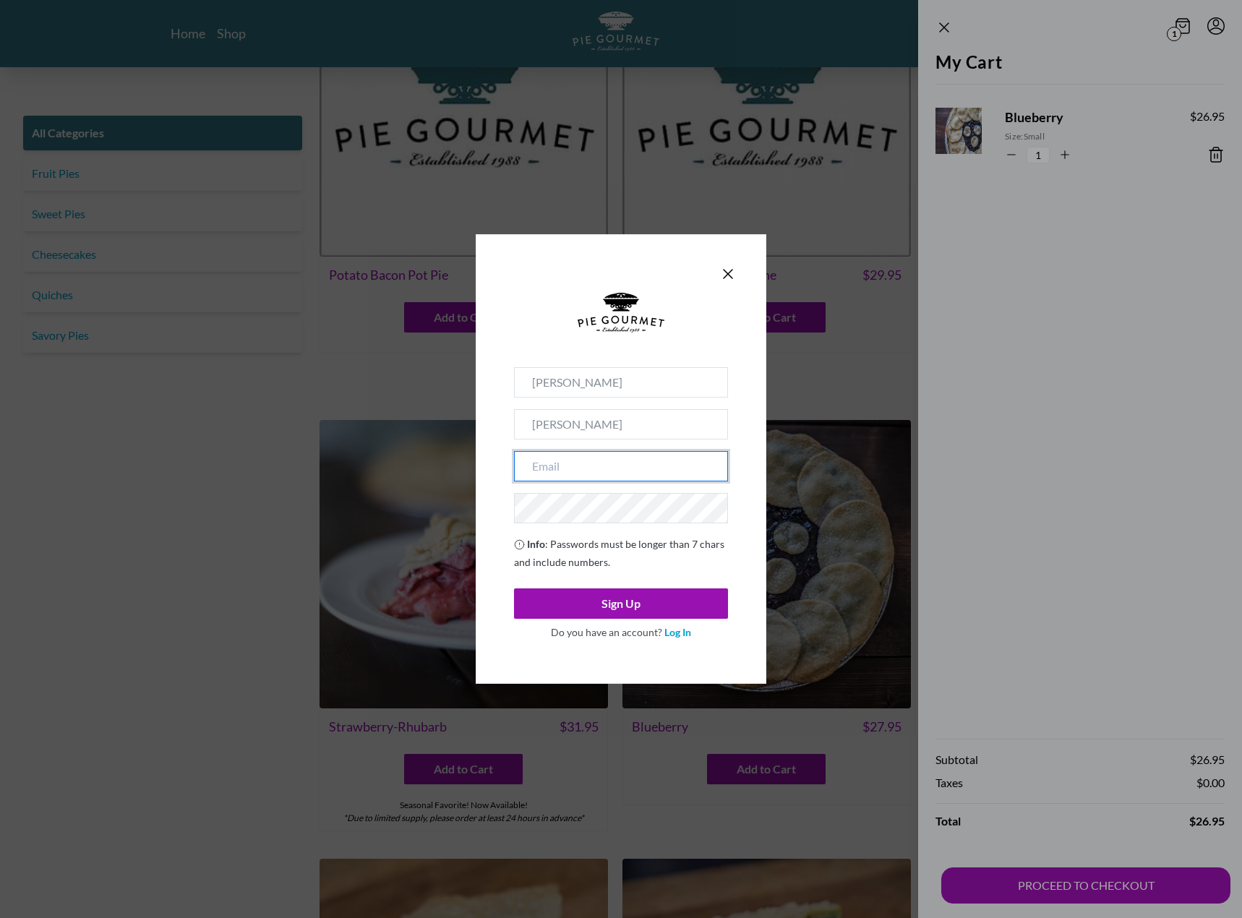
type input "[PERSON_NAME][EMAIL_ADDRESS][PERSON_NAME][DOMAIN_NAME]"
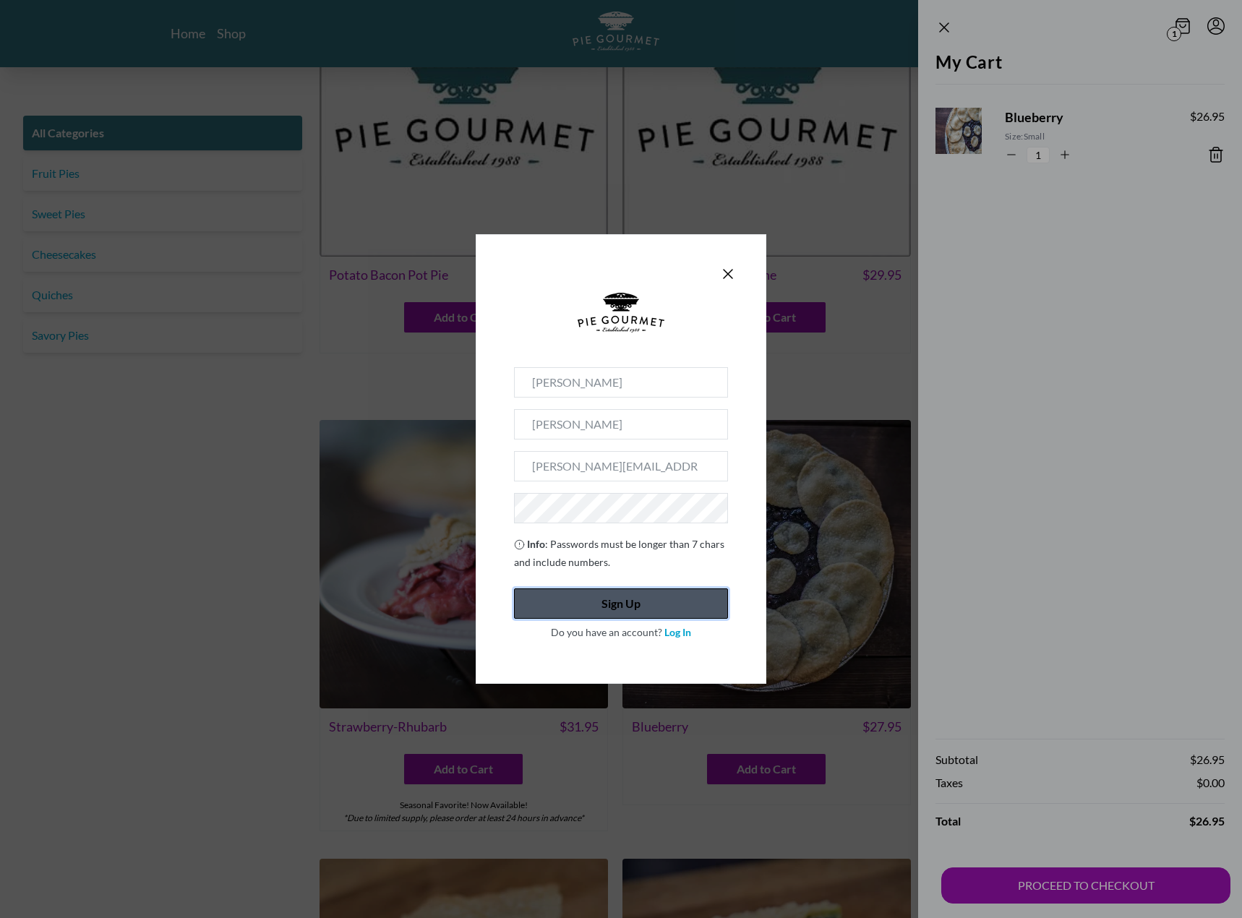
click at [621, 601] on button "Sign Up" at bounding box center [621, 603] width 214 height 30
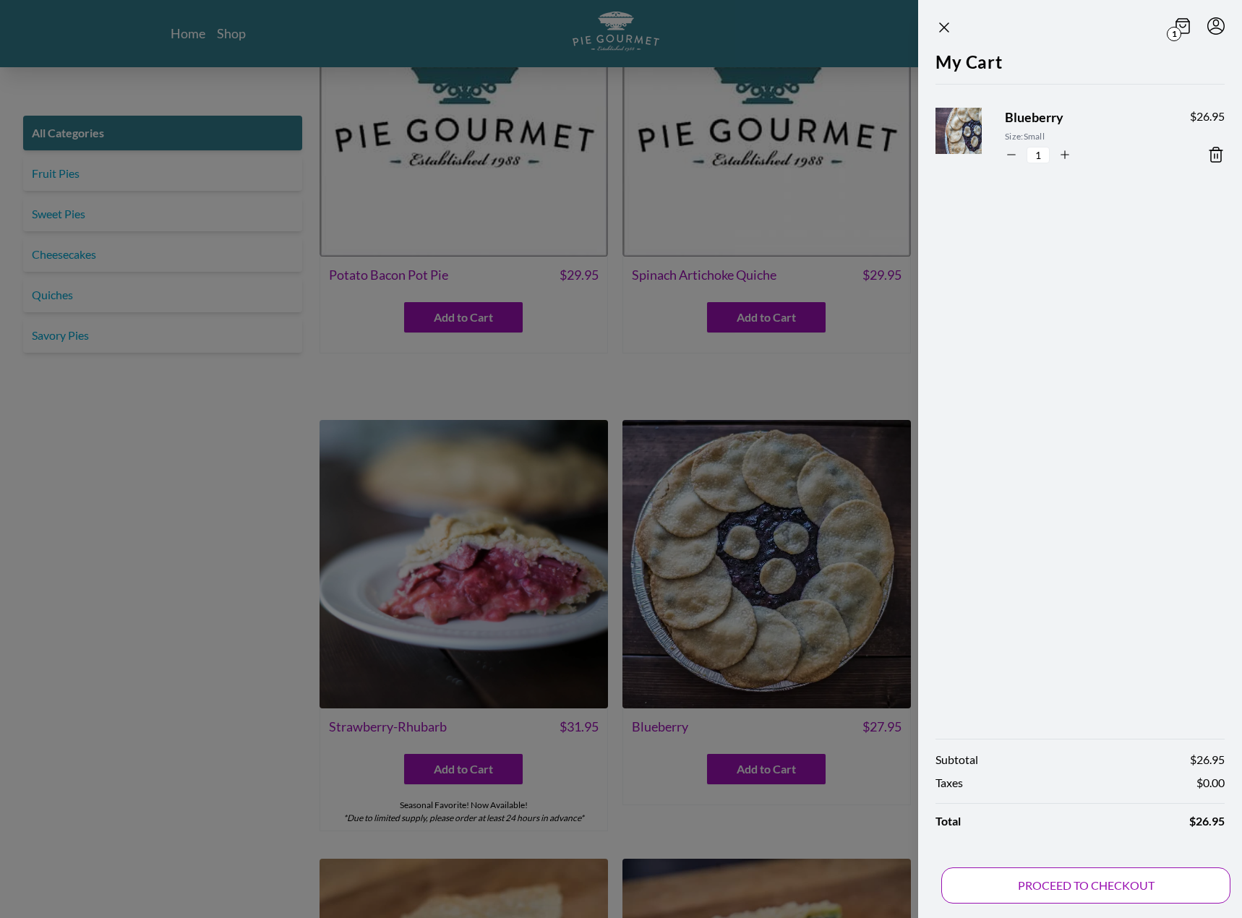
click at [1084, 885] on button "PROCEED TO CHECKOUT" at bounding box center [1085, 885] width 289 height 36
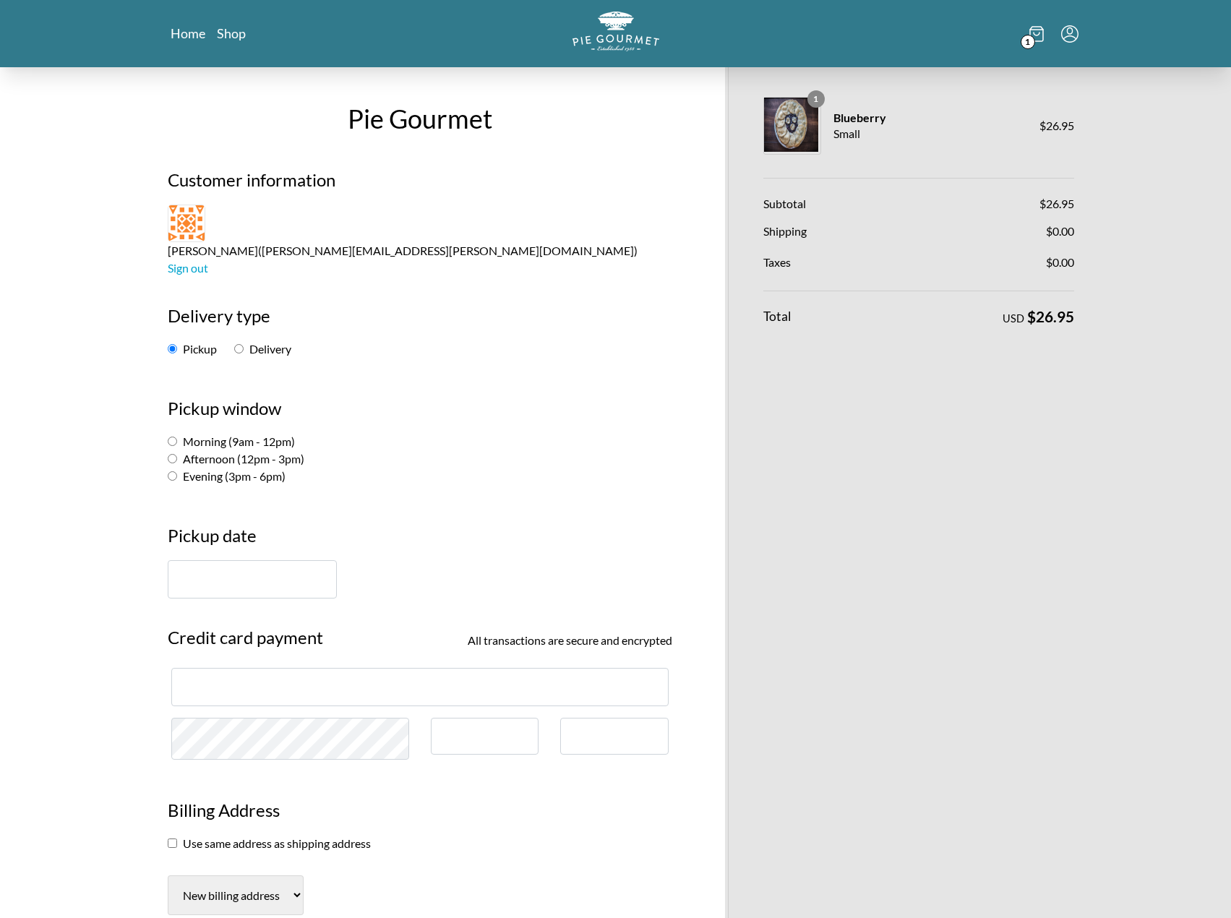
click at [171, 471] on input "Evening (3pm - 6pm)" at bounding box center [172, 475] width 9 height 9
radio input "true"
click at [208, 560] on input "text" at bounding box center [252, 579] width 169 height 38
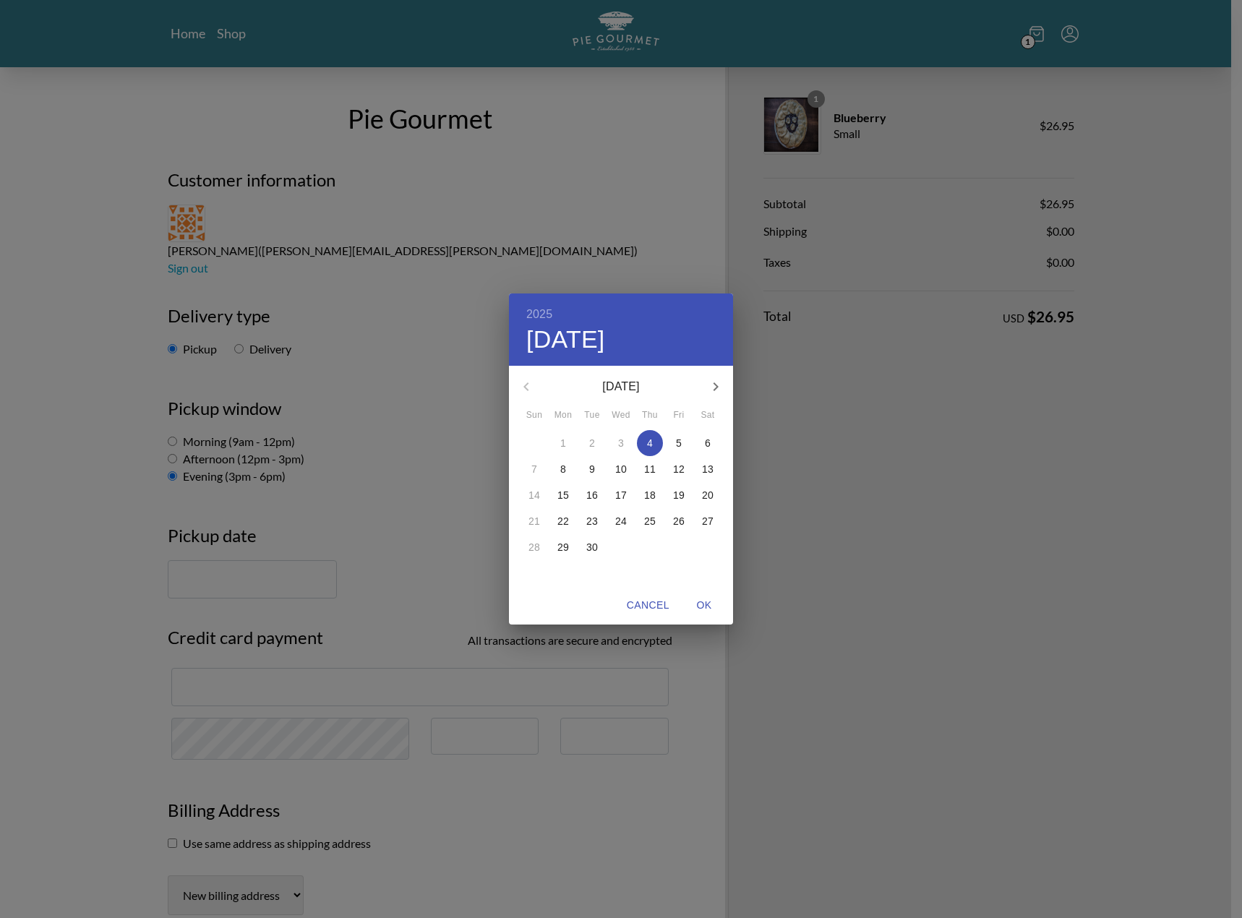
click at [650, 445] on p "4" at bounding box center [650, 443] width 6 height 14
click at [645, 438] on span "4" at bounding box center [650, 443] width 26 height 14
click at [332, 488] on div "2025 Thu, Sep [DATE] Mon Tue Wed Thu Fri Sat 31 1 2 3 4 5 6 7 8 9 10 11 12 13 1…" at bounding box center [621, 459] width 1242 height 918
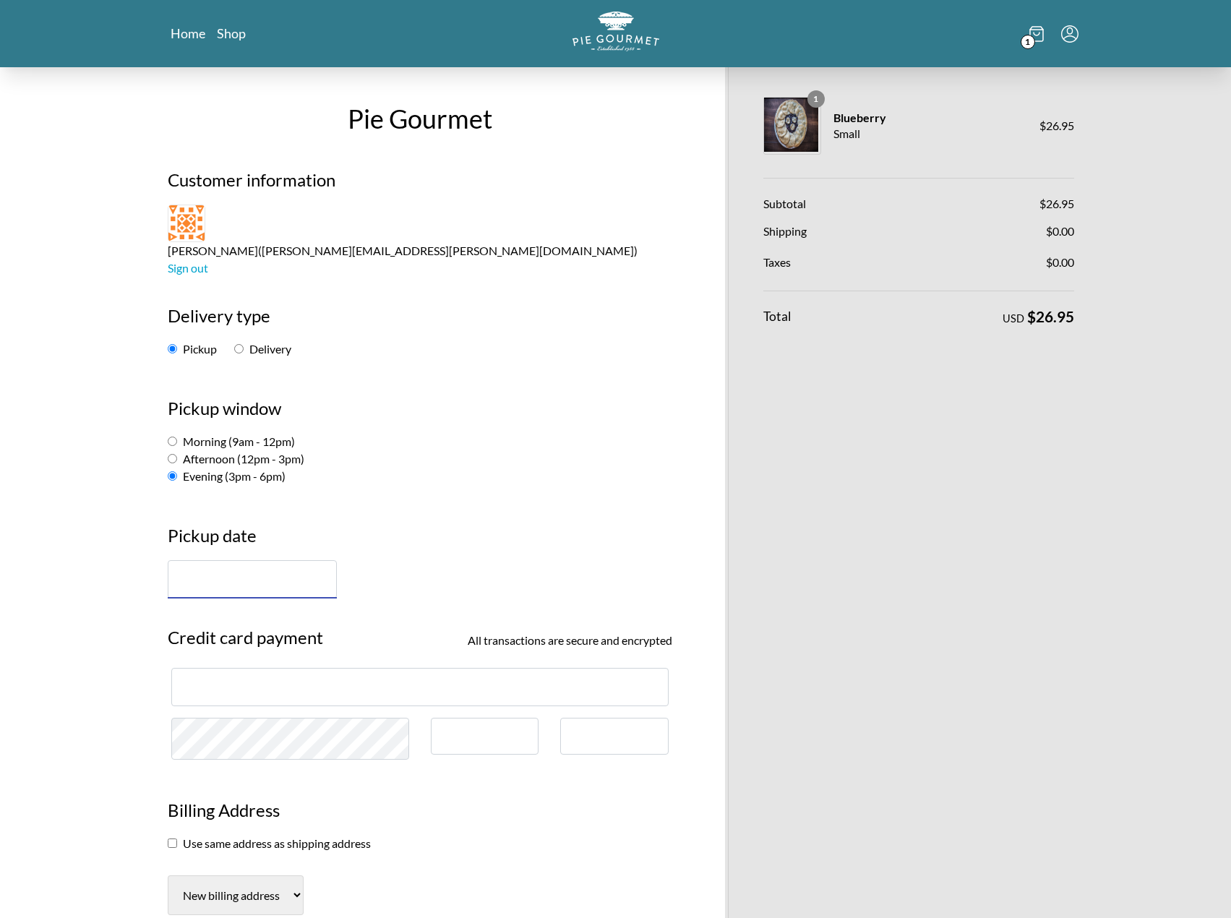
click at [269, 560] on input "text" at bounding box center [252, 579] width 169 height 38
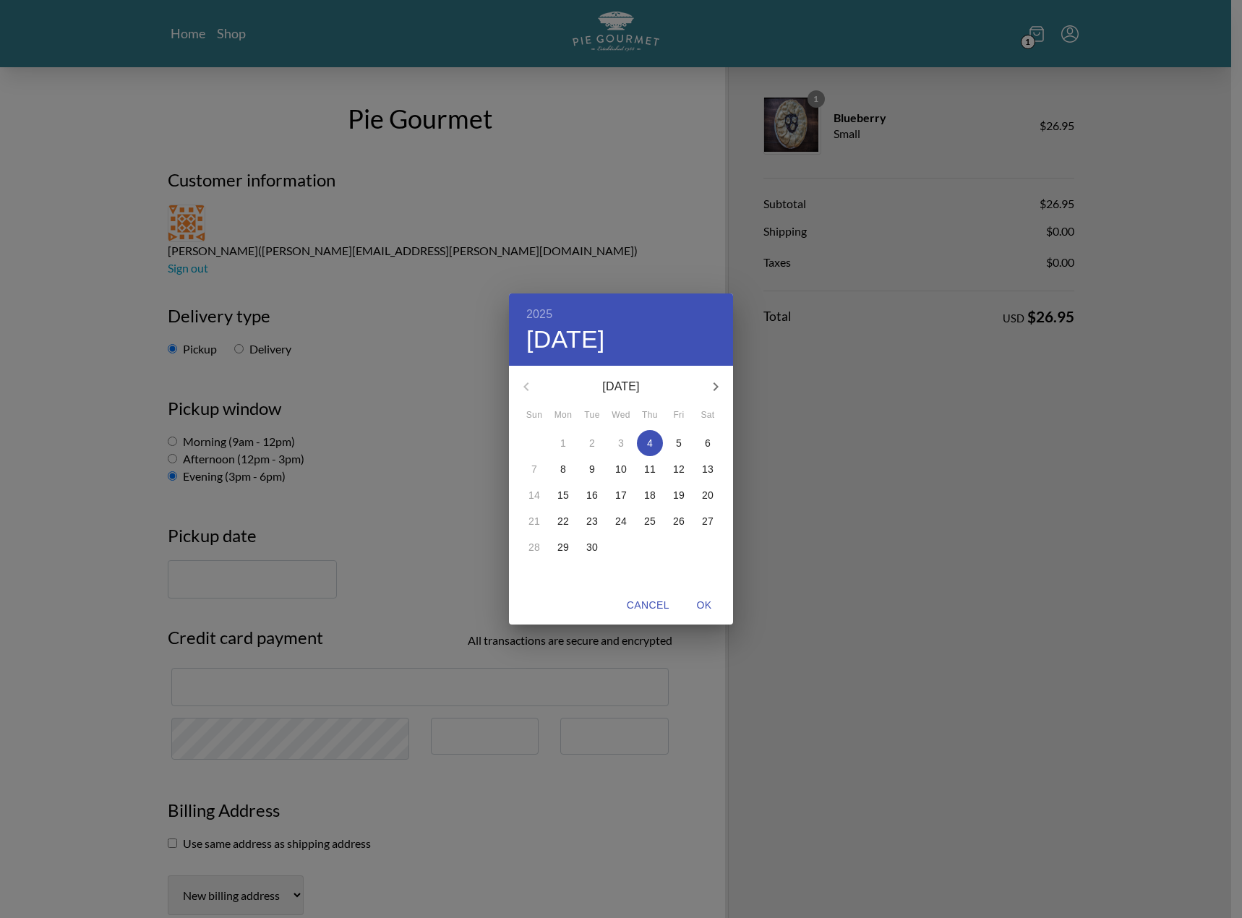
click at [677, 447] on p "5" at bounding box center [679, 443] width 6 height 14
click at [644, 440] on span "4" at bounding box center [650, 443] width 26 height 14
click at [706, 602] on span "OK" at bounding box center [704, 605] width 35 height 18
type input "[DATE]"
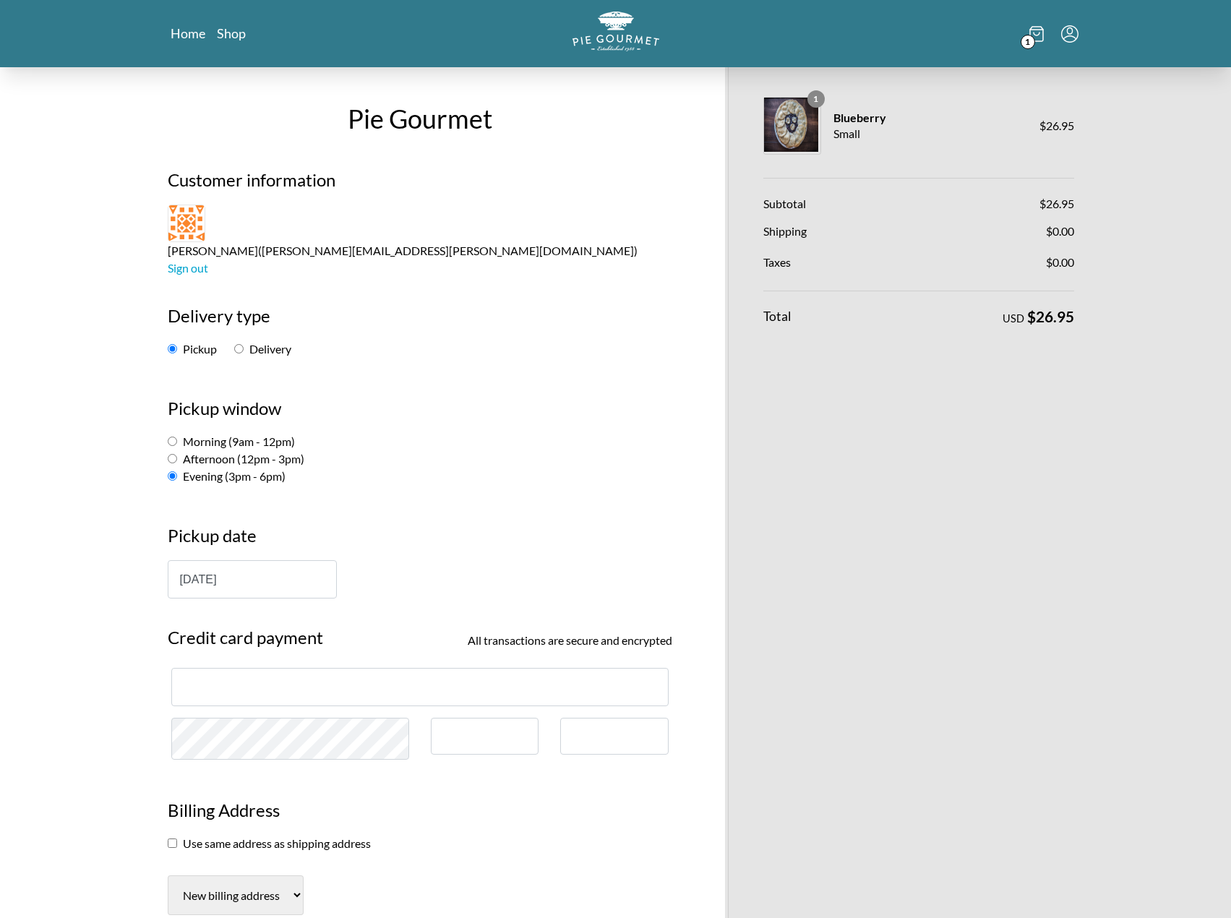
click at [354, 668] on div at bounding box center [419, 687] width 497 height 38
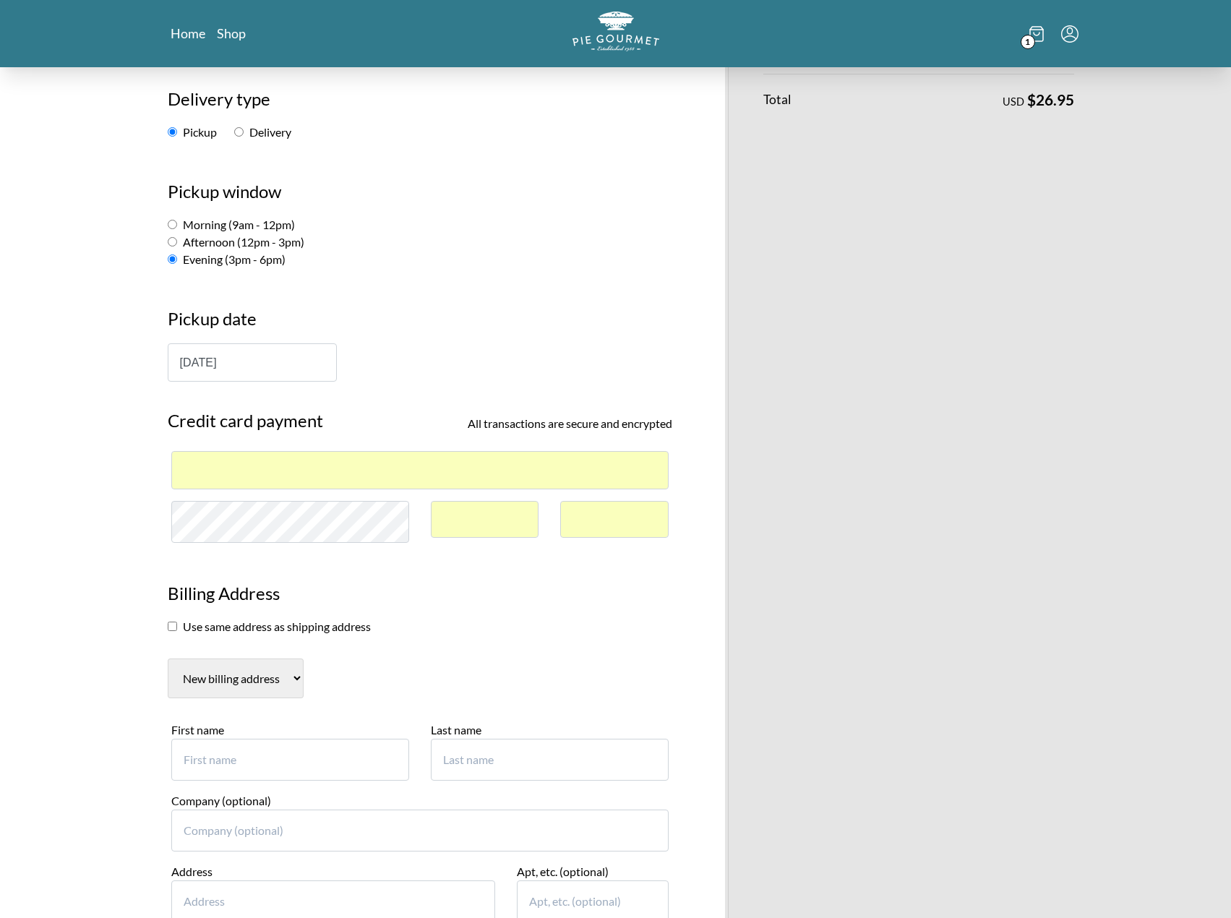
scroll to position [434, 0]
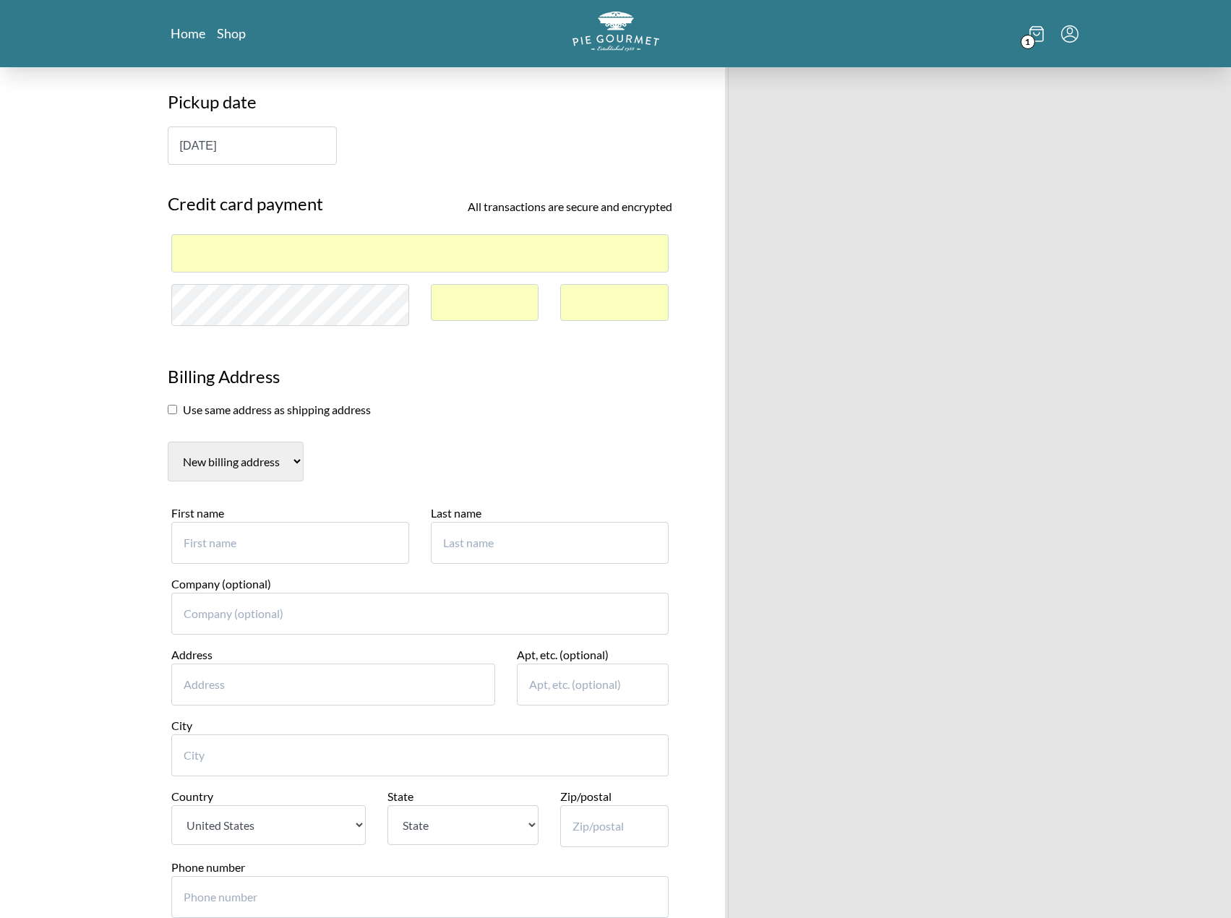
click at [233, 522] on input "First name" at bounding box center [290, 543] width 238 height 42
type input "[PERSON_NAME]"
type input "5"
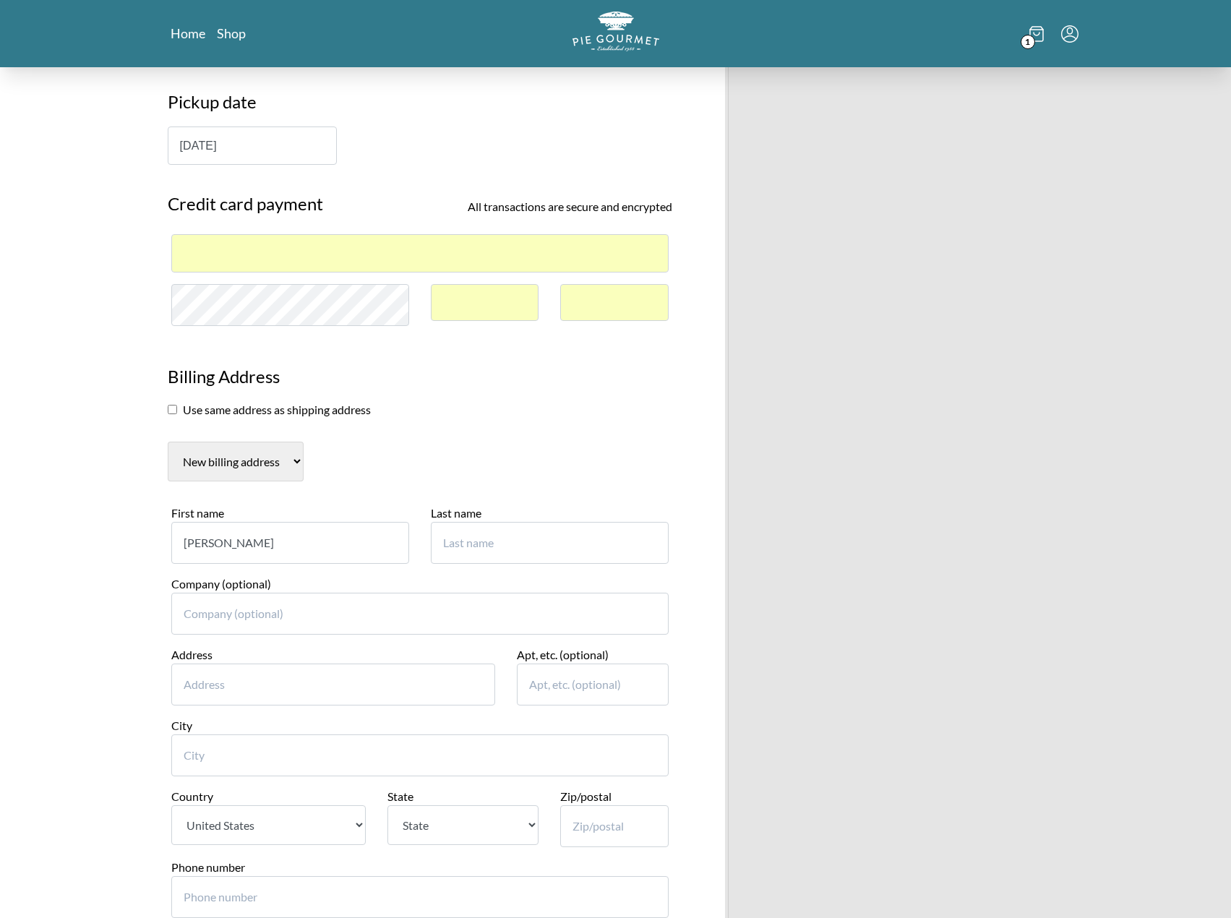
type input "[PERSON_NAME]"
click at [345, 664] on input "Address" at bounding box center [333, 685] width 325 height 42
type input "[STREET_ADDRESS][PERSON_NAME]"
type input "[PERSON_NAME]"
select select "[GEOGRAPHIC_DATA]"
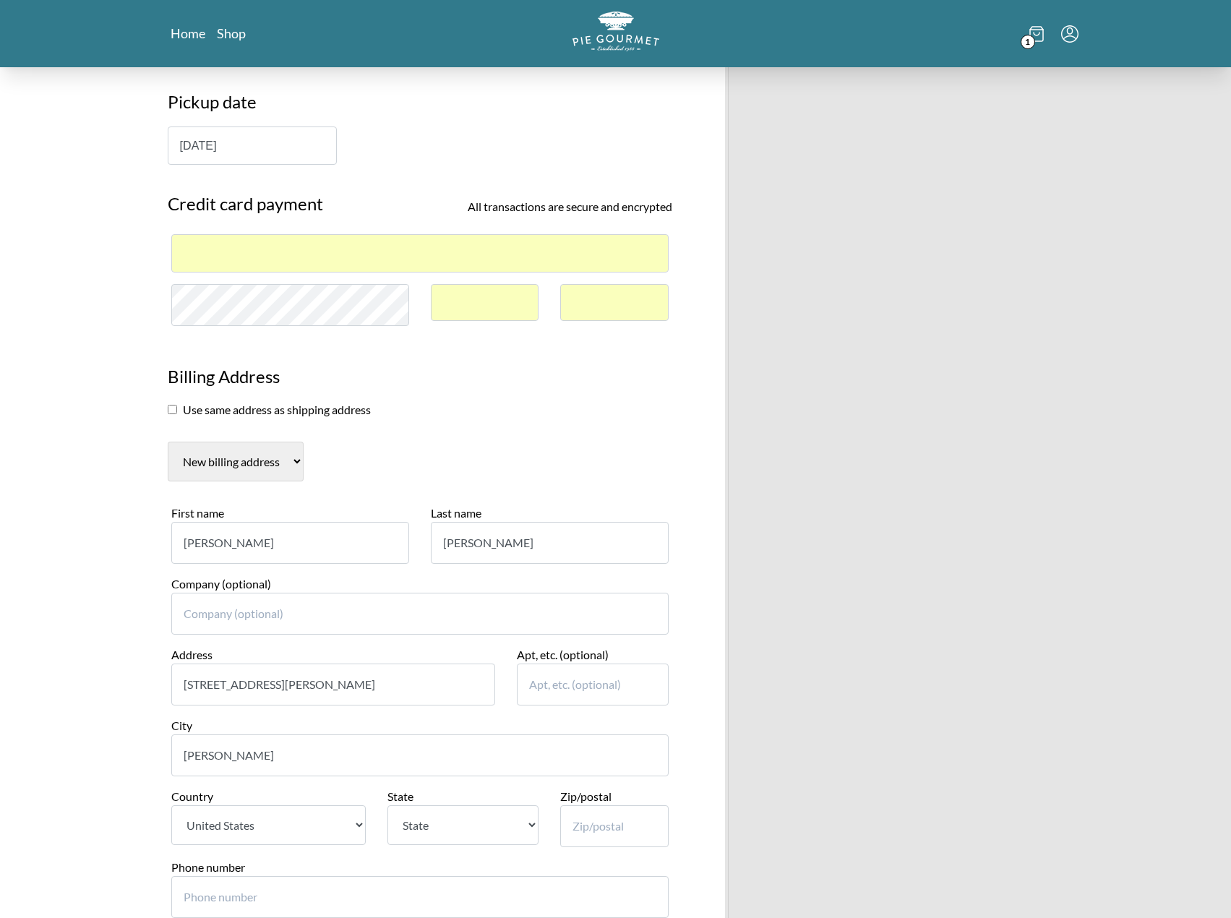
type input "75070"
type input "4697679803"
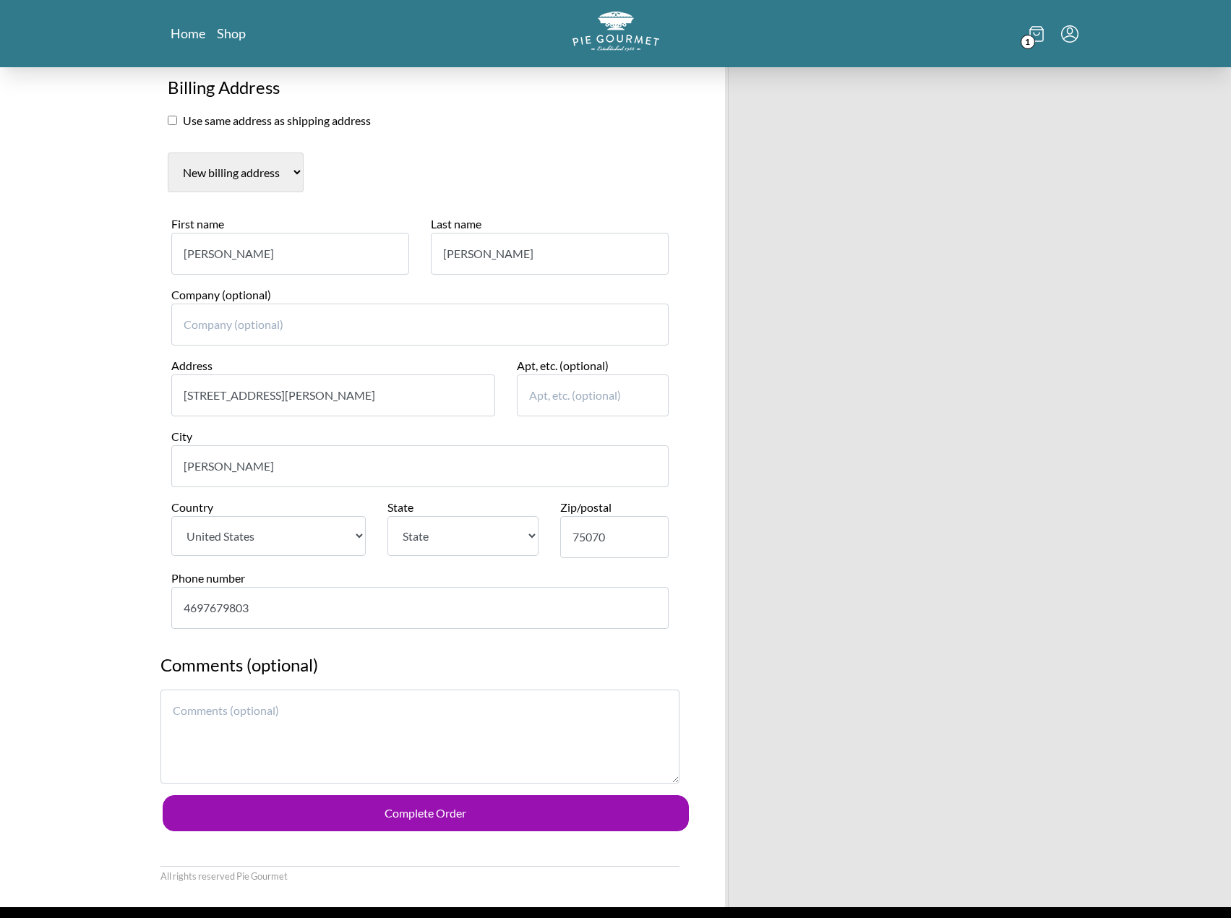
scroll to position [795, 0]
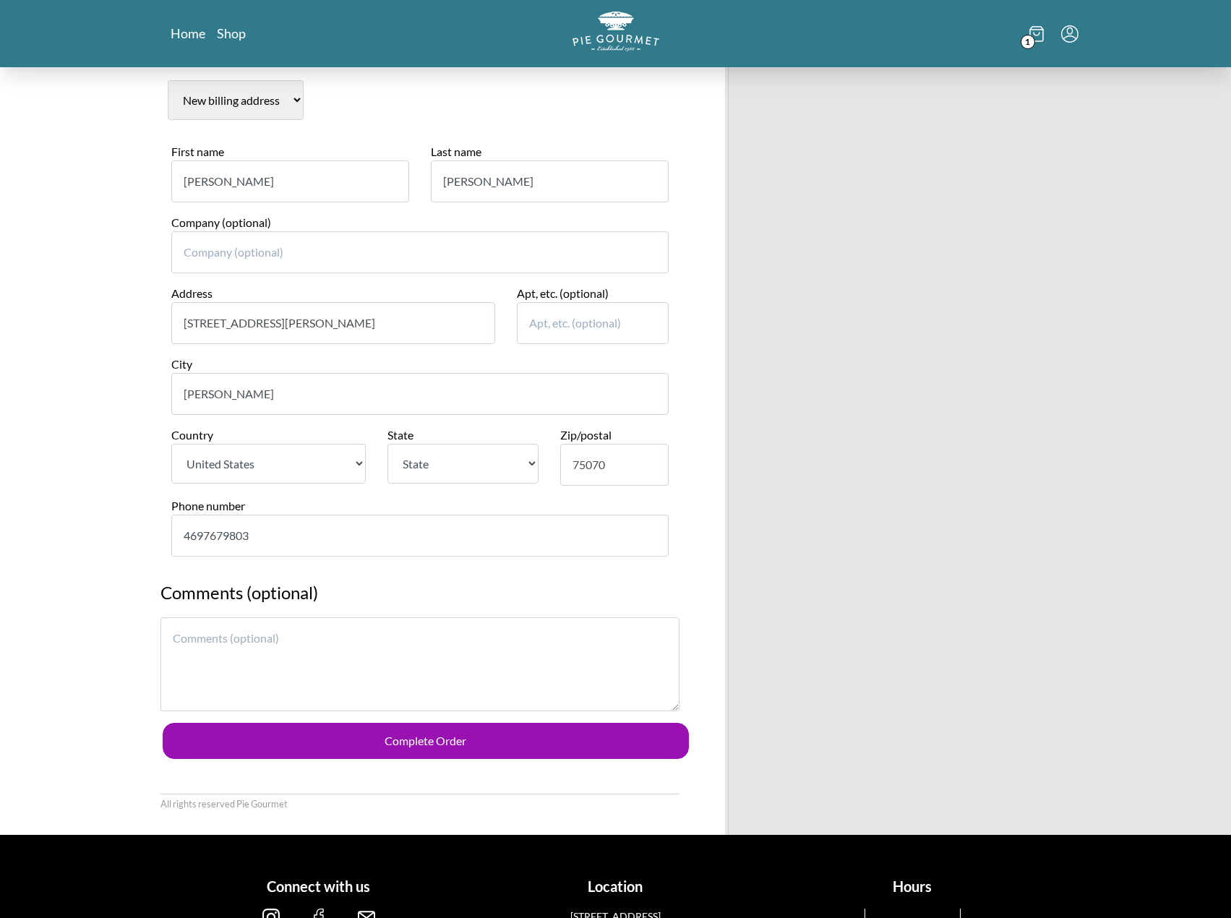
click at [304, 617] on textarea at bounding box center [419, 664] width 519 height 94
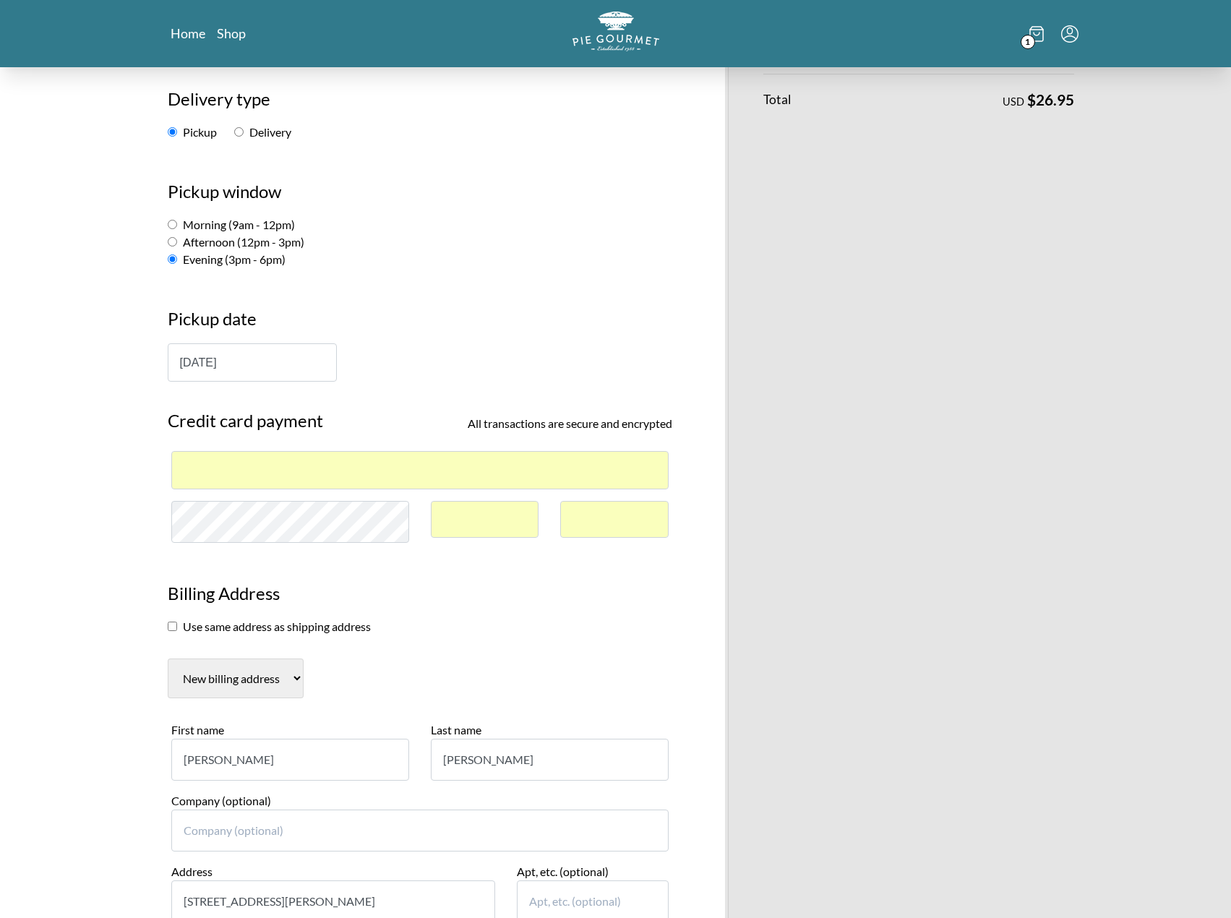
scroll to position [0, 0]
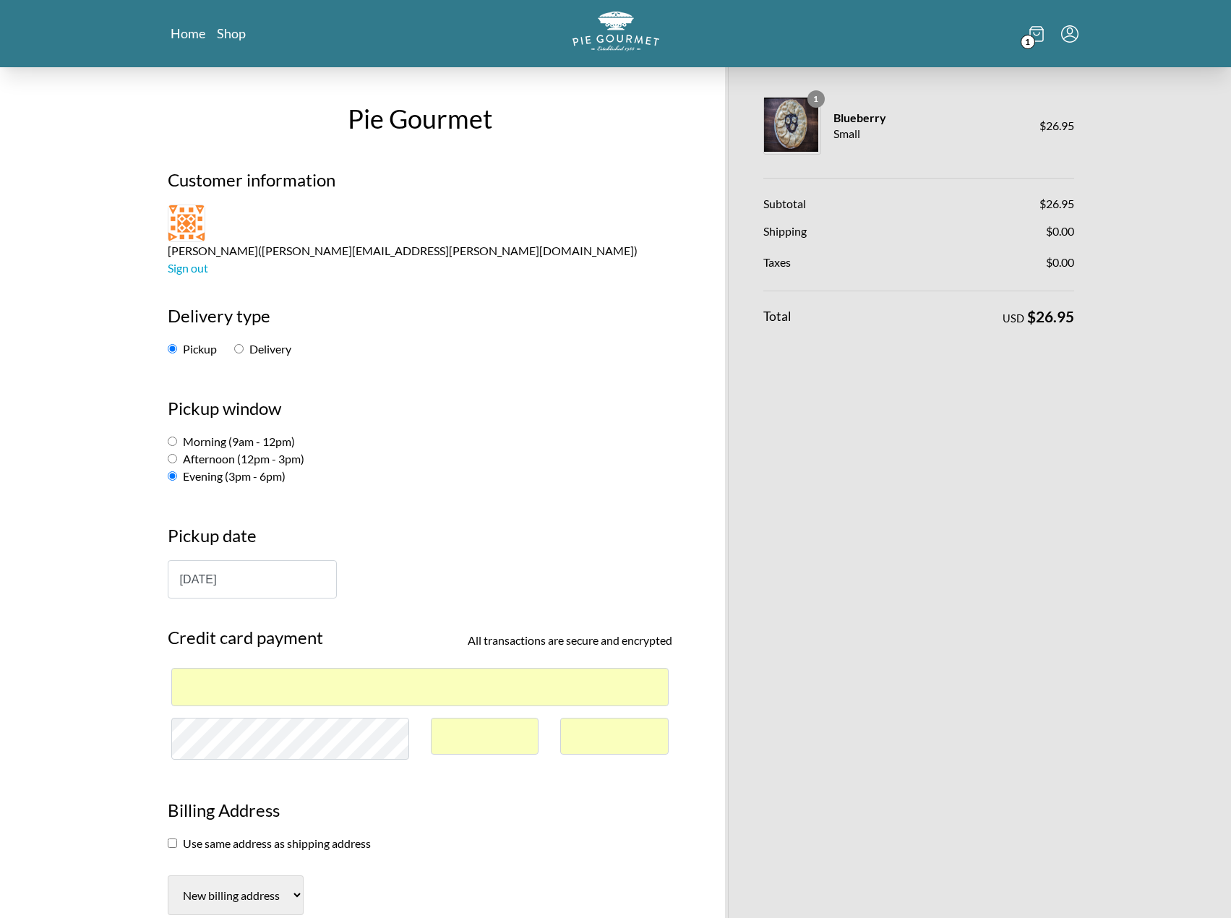
type textarea "My sister in law, [PERSON_NAME] will be p"
click at [241, 344] on input "Delivery" at bounding box center [238, 348] width 9 height 9
radio input "true"
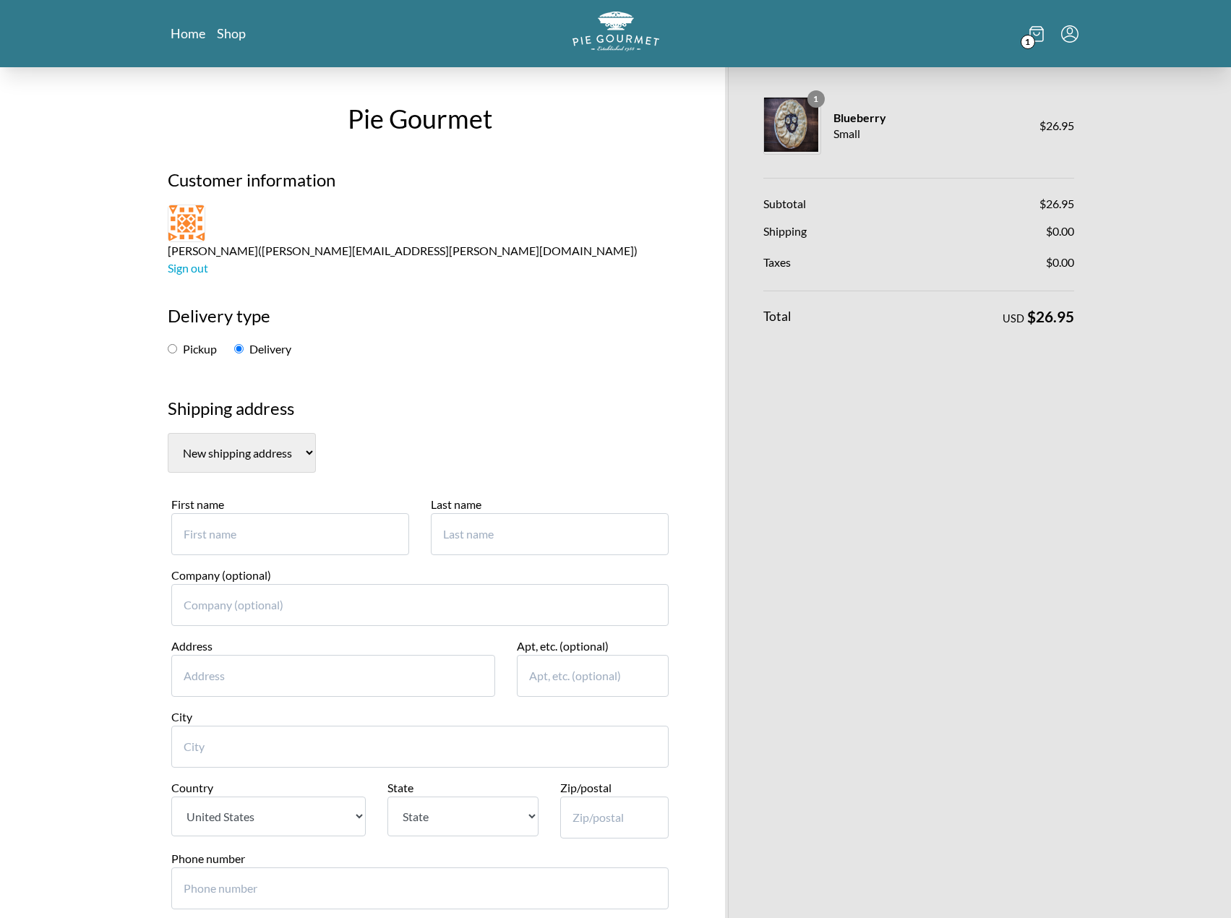
click at [173, 344] on input "Pickup" at bounding box center [172, 348] width 9 height 9
radio input "true"
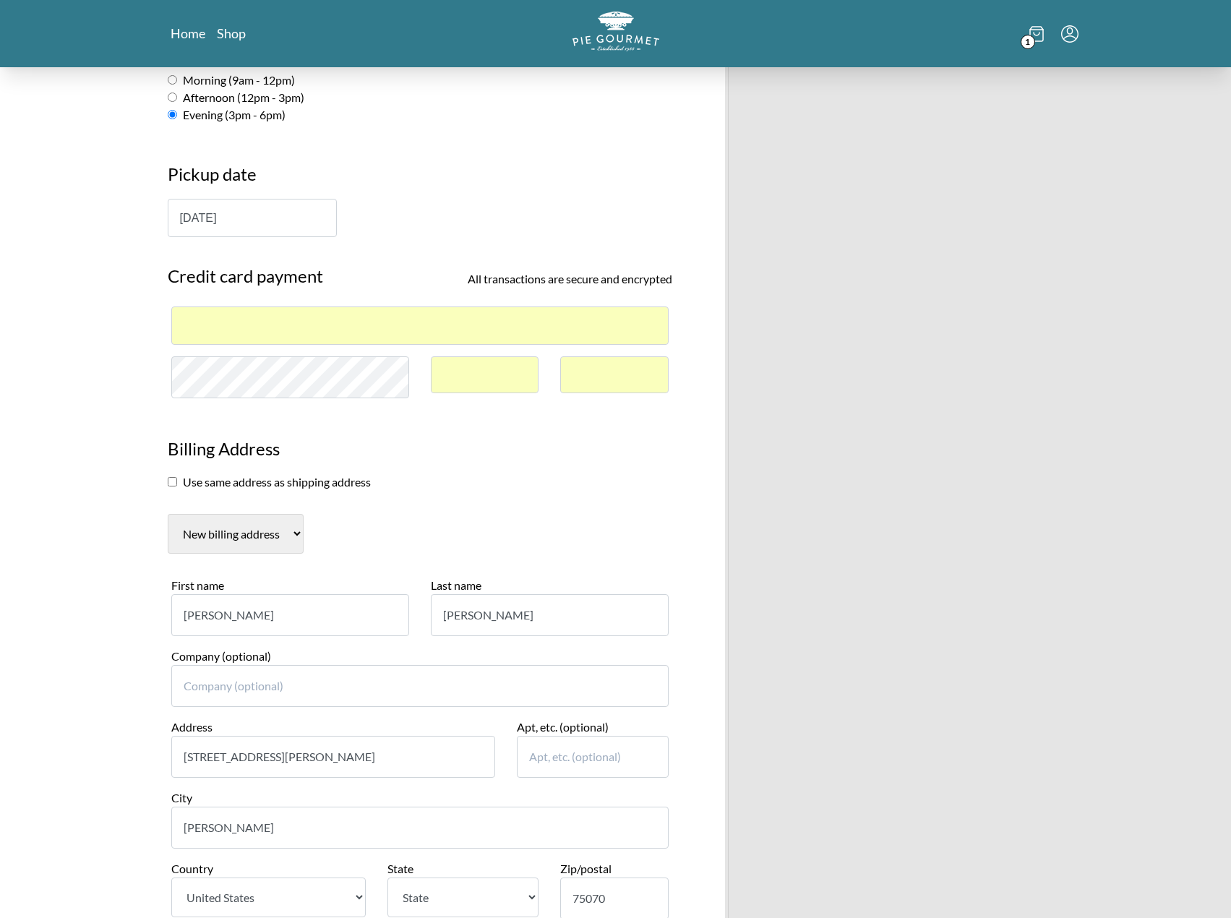
scroll to position [825, 0]
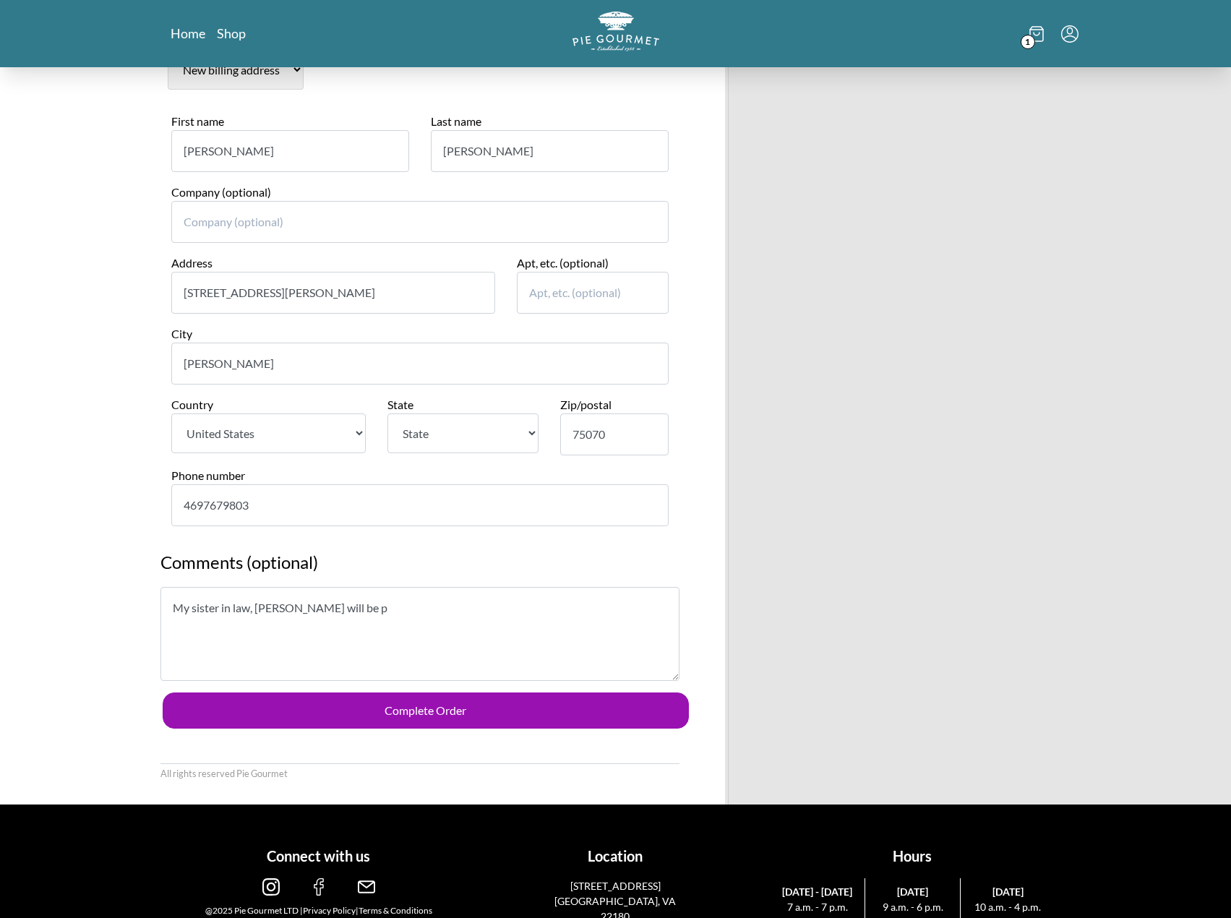
click at [418, 587] on textarea "My sister in law, [PERSON_NAME] will be p" at bounding box center [419, 634] width 519 height 94
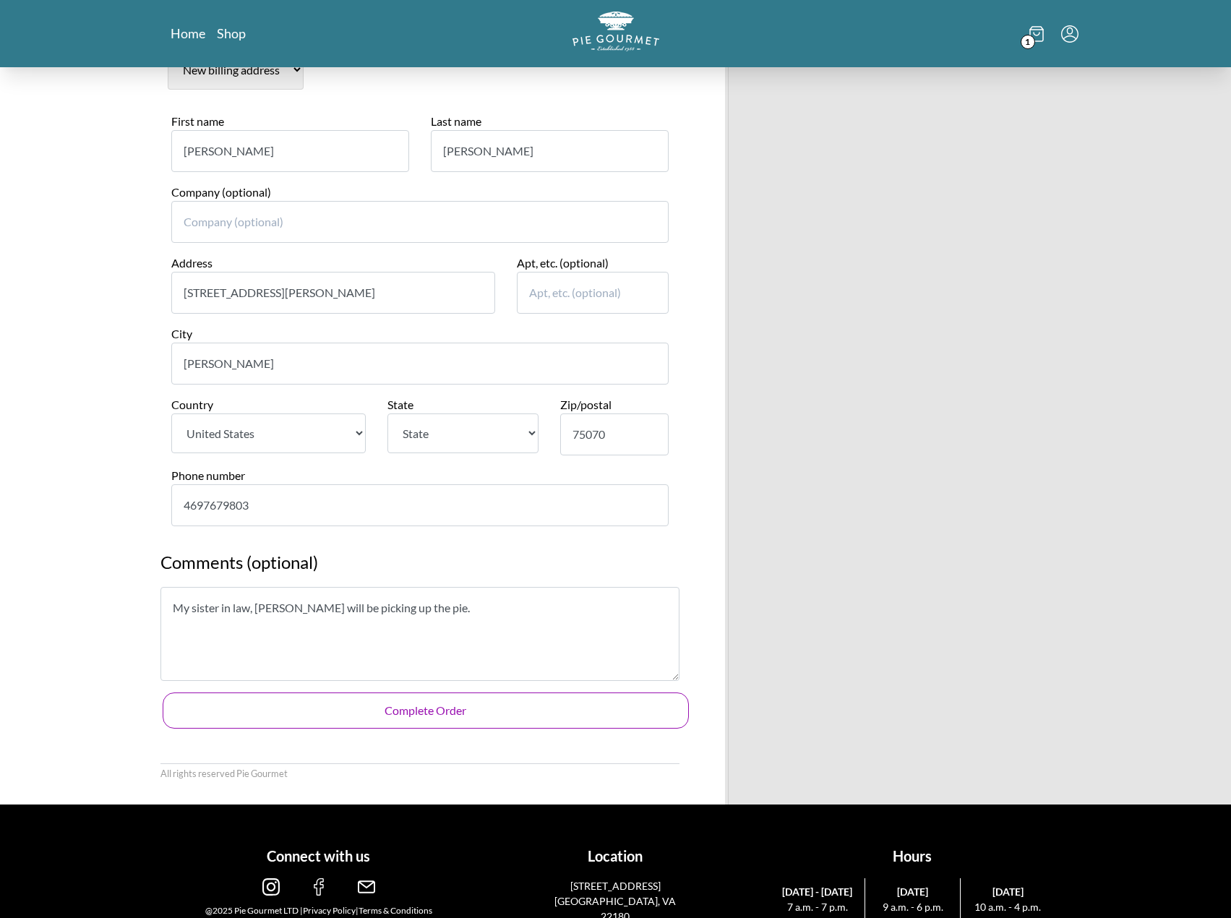
type textarea "My sister in law, [PERSON_NAME] will be picking up the pie."
click at [423, 692] on button "Complete Order" at bounding box center [426, 710] width 526 height 36
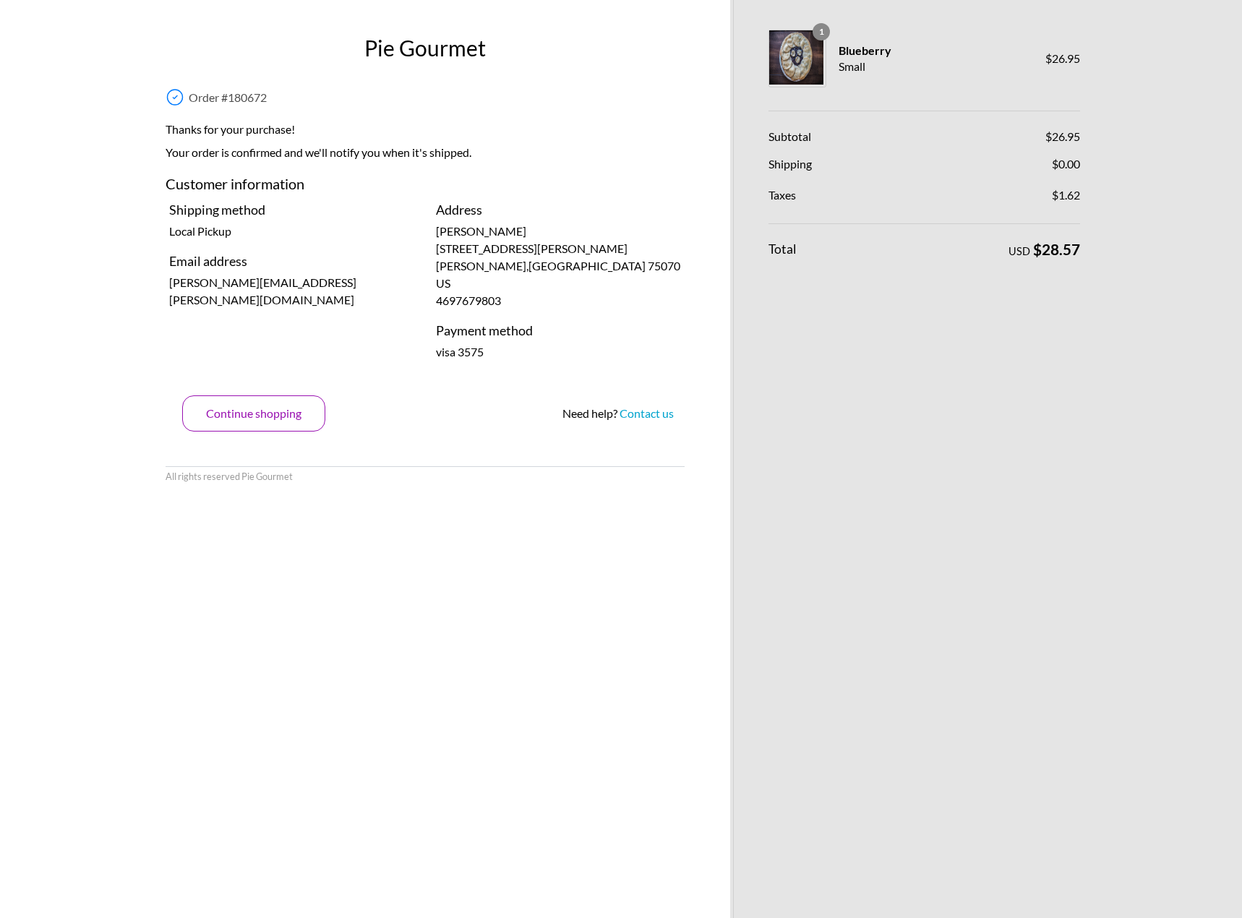
click at [304, 403] on button "Continue shopping" at bounding box center [253, 413] width 143 height 36
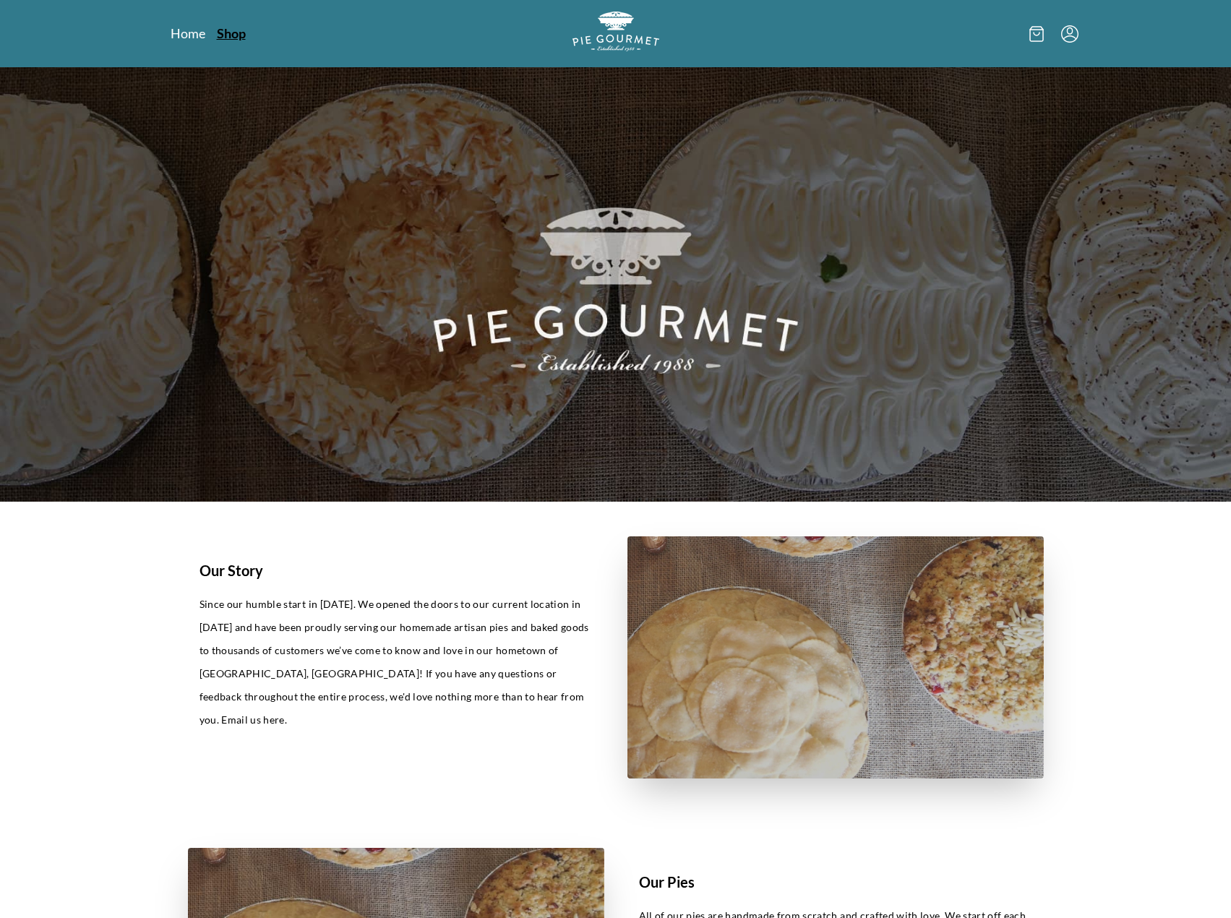
click at [233, 33] on link "Shop" at bounding box center [231, 33] width 29 height 17
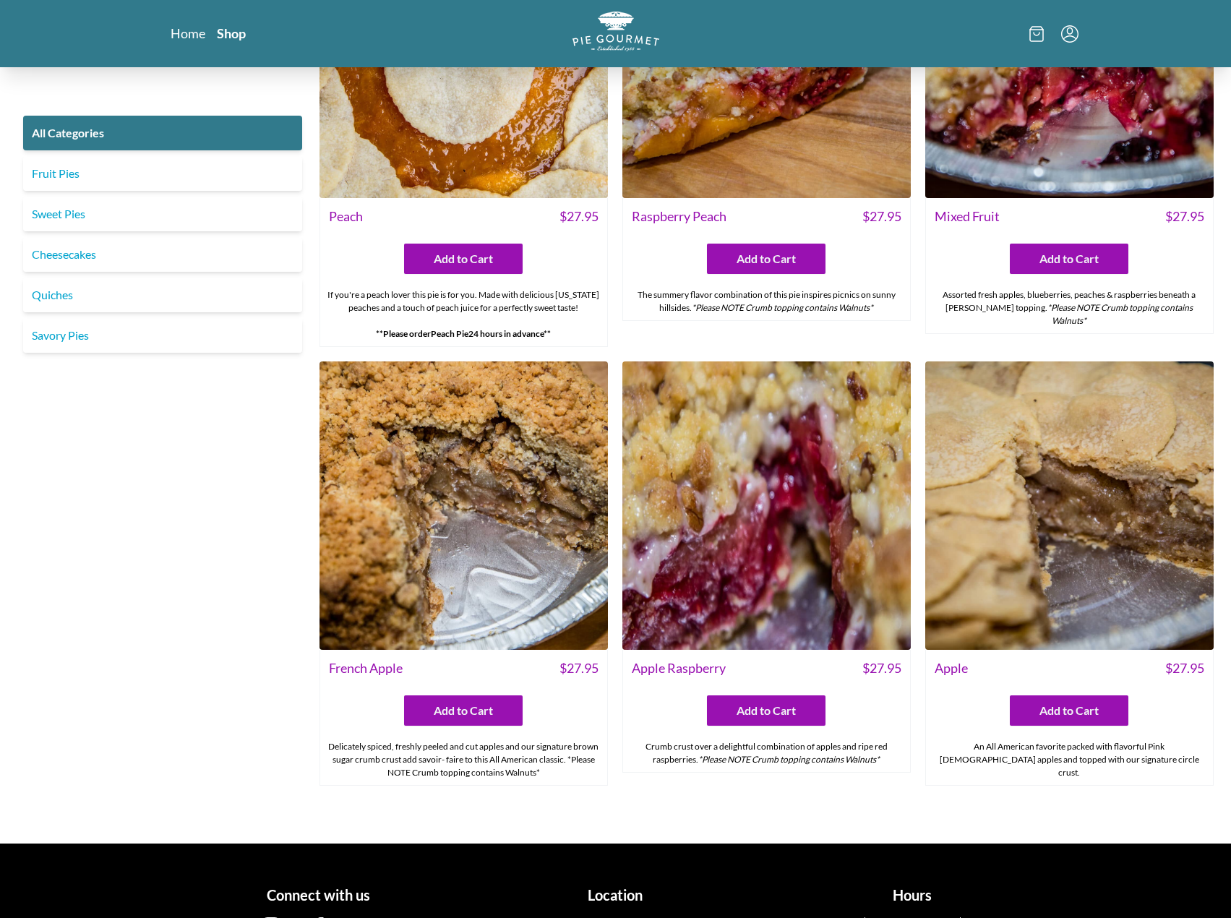
scroll to position [4989, 0]
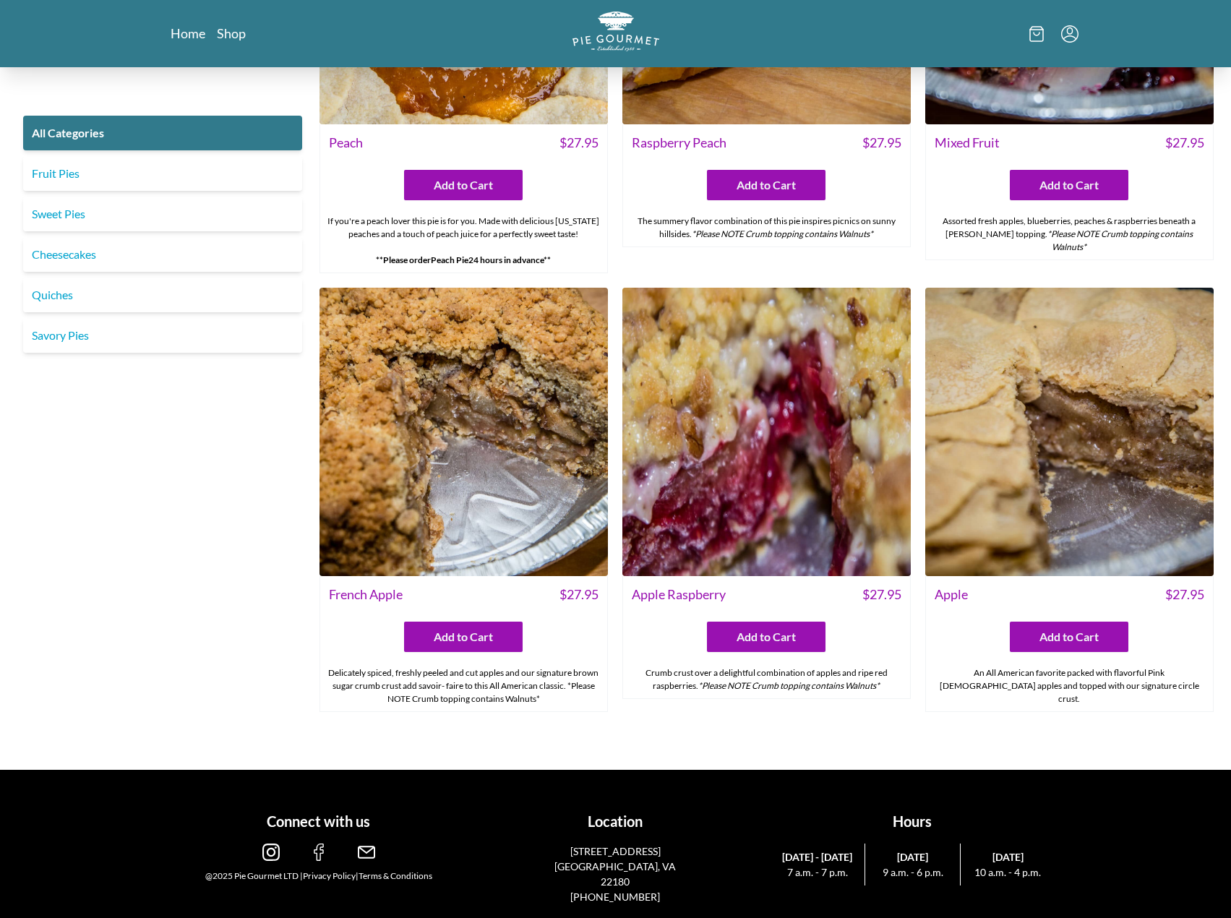
click at [364, 851] on img at bounding box center [366, 851] width 17 height 17
